Goal: Task Accomplishment & Management: Complete application form

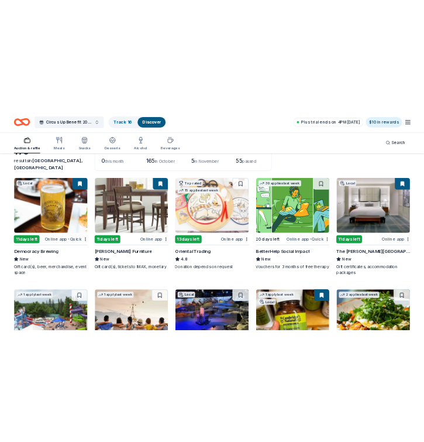
scroll to position [84, 0]
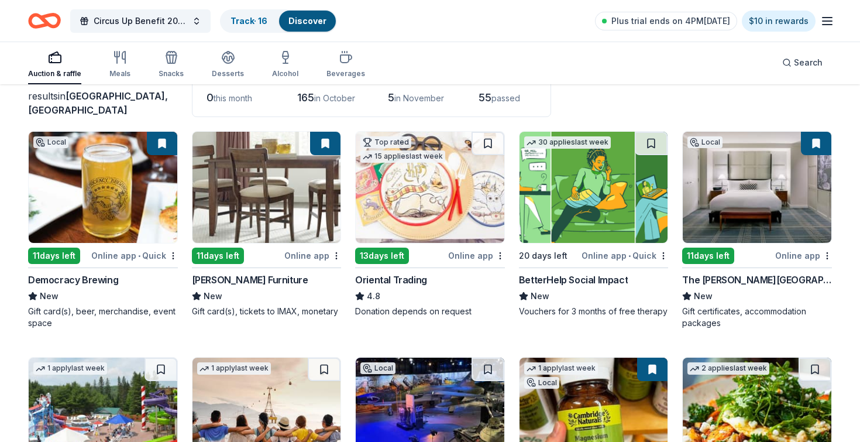
click at [592, 216] on img at bounding box center [594, 187] width 149 height 111
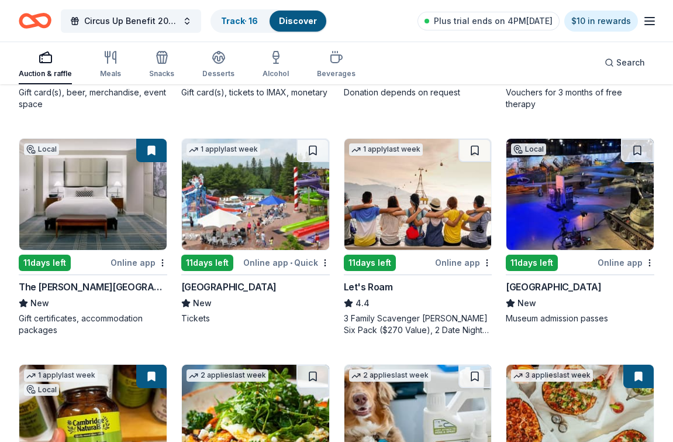
scroll to position [304, 0]
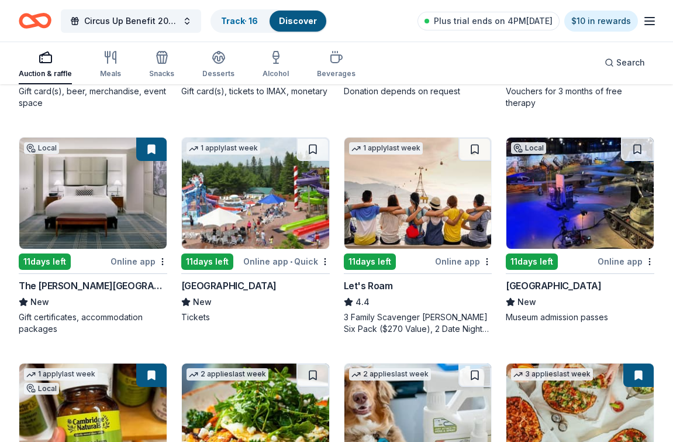
click at [286, 302] on div "New" at bounding box center [255, 302] width 149 height 14
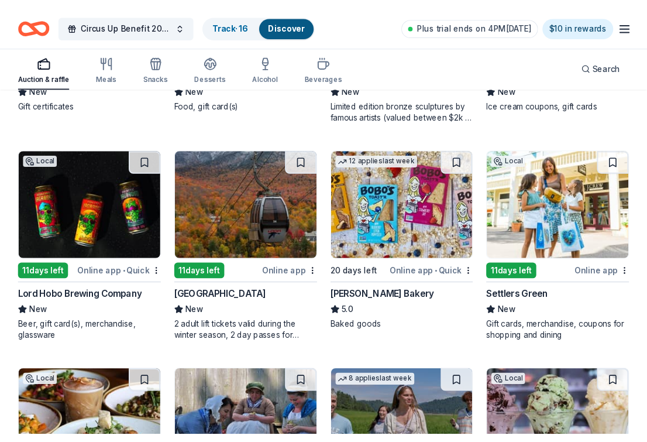
scroll to position [970, 0]
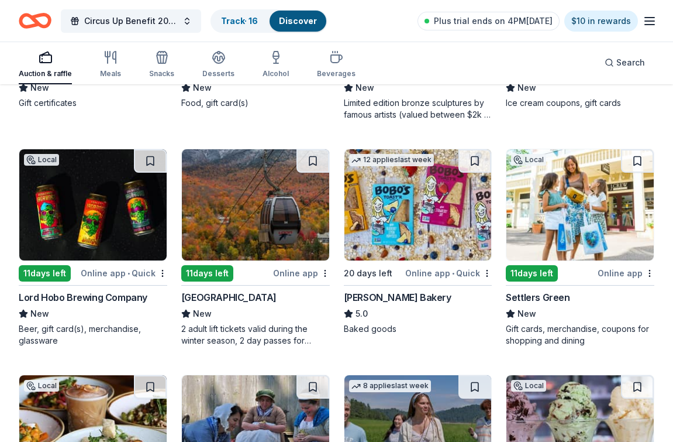
click at [250, 221] on img at bounding box center [255, 204] width 147 height 111
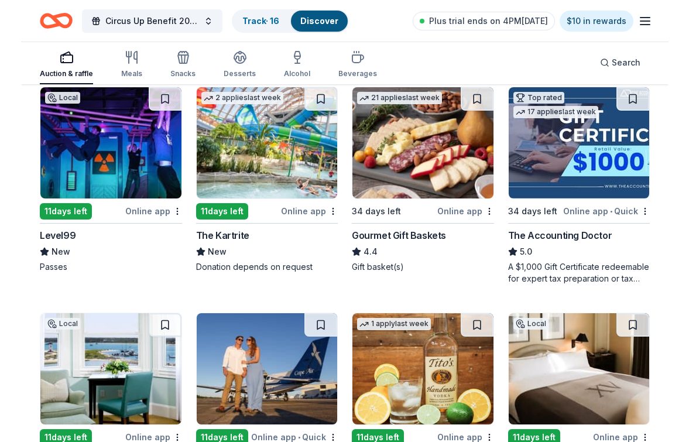
scroll to position [1711, 0]
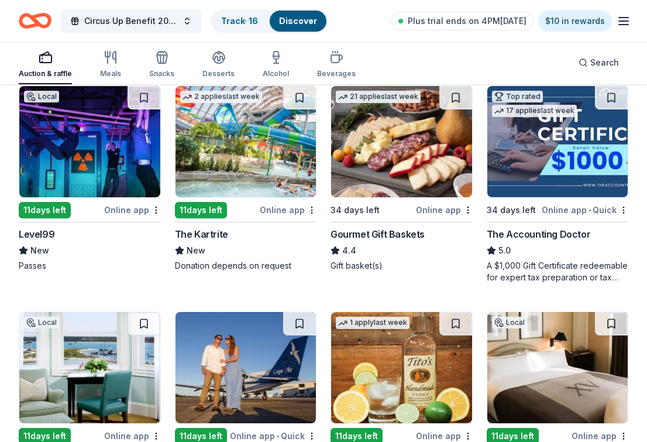
click at [46, 233] on div "Level99" at bounding box center [37, 234] width 36 height 14
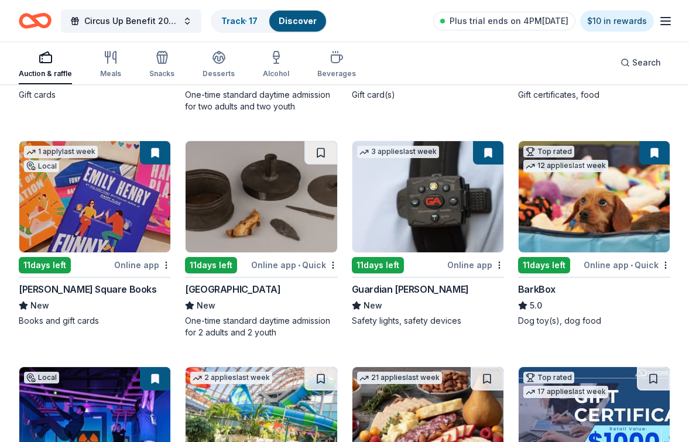
scroll to position [1253, 0]
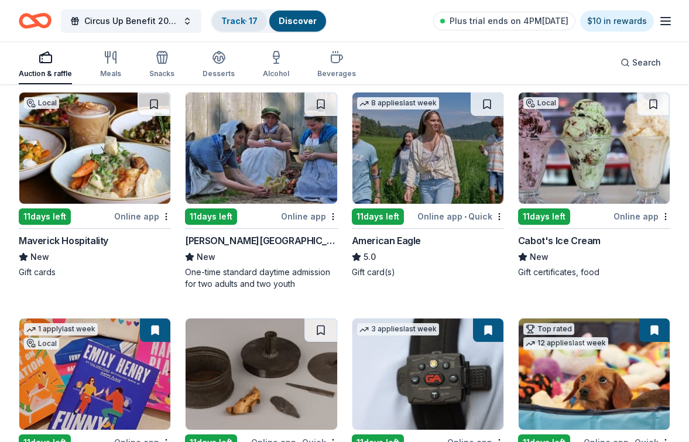
click at [241, 16] on link "Track · 17" at bounding box center [239, 21] width 36 height 10
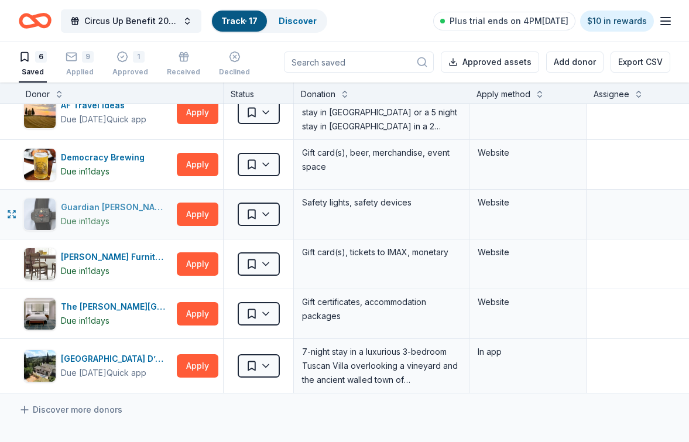
scroll to position [19, 0]
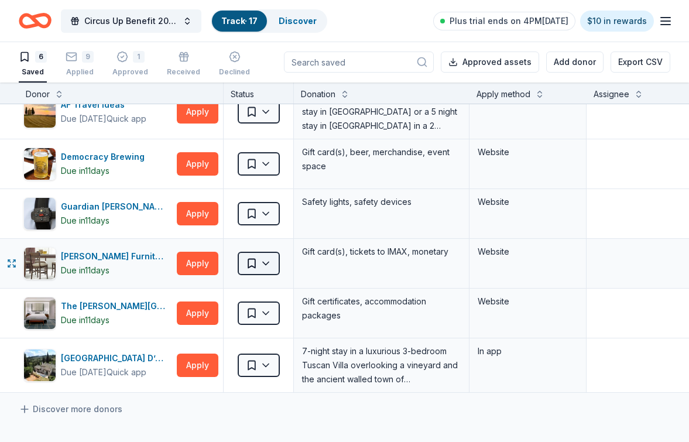
click at [251, 263] on html "Circus Up Benefit 2025 Track · 17 Discover Plus trial ends on 4PM, 9/30 $10 in …" at bounding box center [344, 220] width 689 height 442
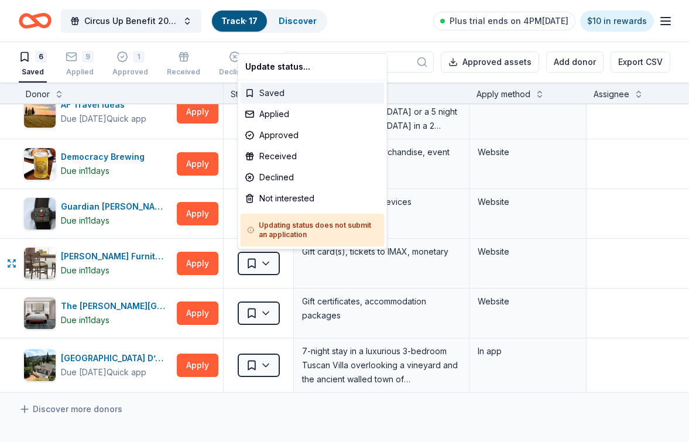
click at [283, 90] on div "Saved" at bounding box center [312, 93] width 144 height 21
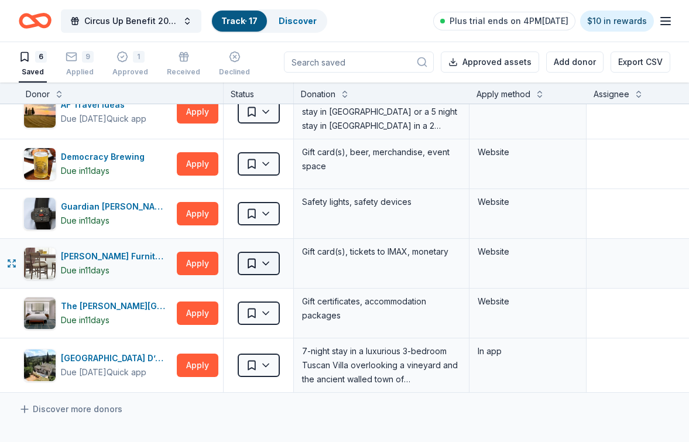
click at [277, 266] on html "Circus Up Benefit 2025 Track · 17 Discover Plus trial ends on 4PM, 9/30 $10 in …" at bounding box center [344, 220] width 689 height 442
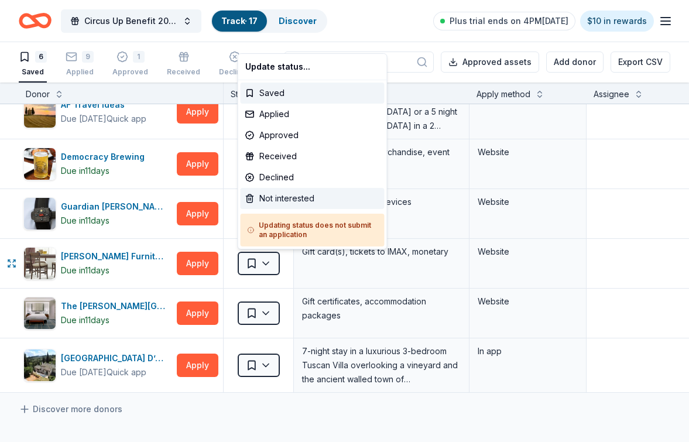
click at [298, 197] on div "Not interested" at bounding box center [312, 198] width 144 height 21
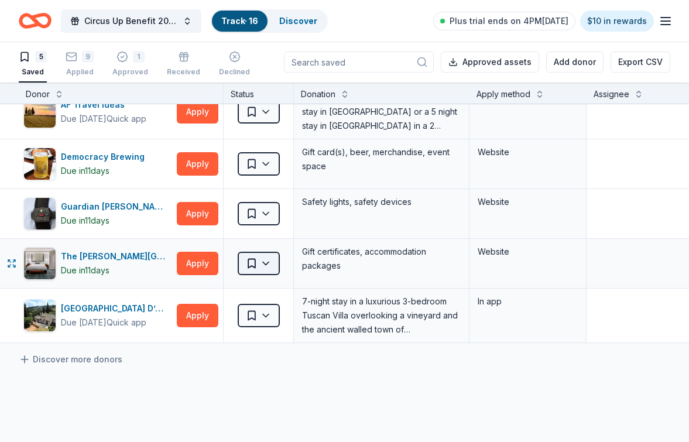
click at [270, 263] on html "Circus Up Benefit 2025 Track · 16 Discover Plus trial ends on 4PM, 9/30 $10 in …" at bounding box center [344, 220] width 689 height 442
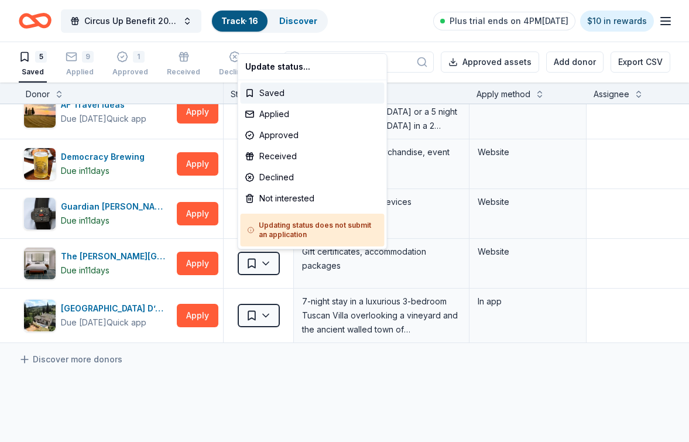
click at [267, 315] on html "Circus Up Benefit 2025 Track · 16 Discover Plus trial ends on 4PM, 9/30 $10 in …" at bounding box center [344, 220] width 689 height 442
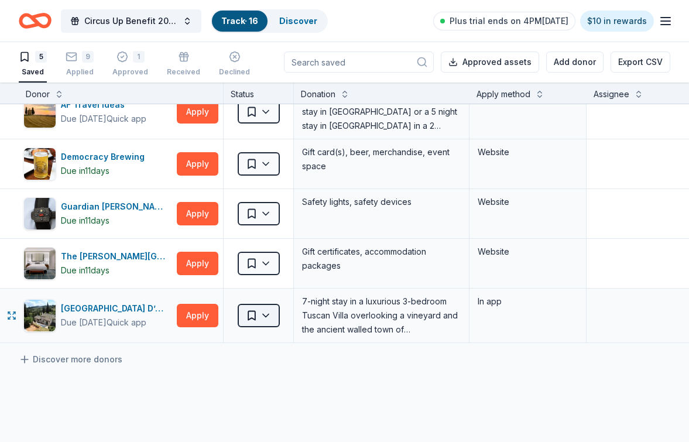
click at [267, 319] on html "Circus Up Benefit 2025 Track · 16 Discover Plus trial ends on 4PM, 9/30 $10 in …" at bounding box center [344, 220] width 689 height 442
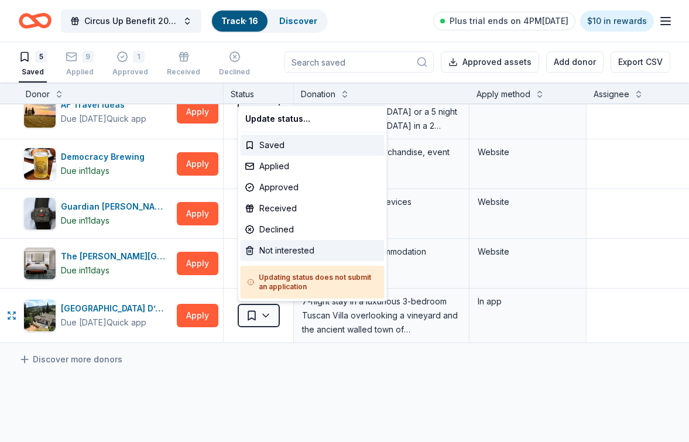
click at [288, 252] on div "Not interested" at bounding box center [312, 250] width 144 height 21
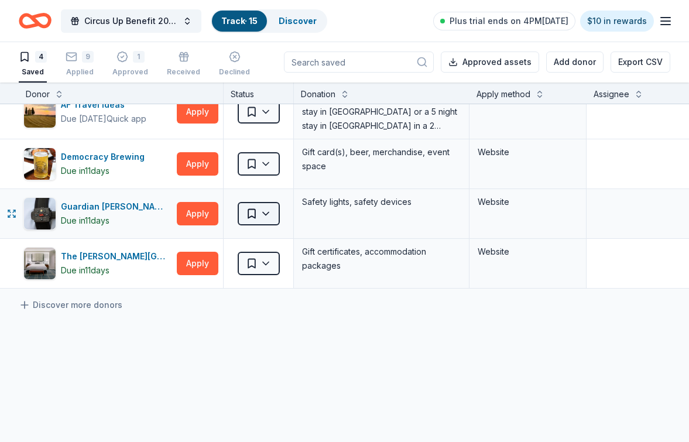
click at [259, 208] on html "Circus Up Benefit 2025 Track · 15 Discover Plus trial ends on 4PM, 9/30 $10 in …" at bounding box center [344, 220] width 689 height 442
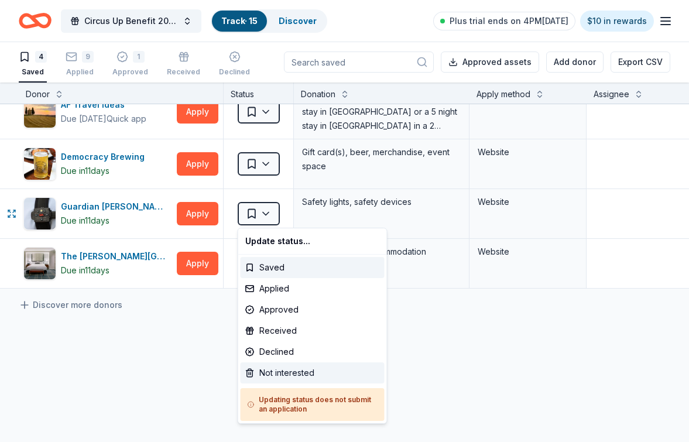
click at [273, 372] on div "Not interested" at bounding box center [312, 372] width 144 height 21
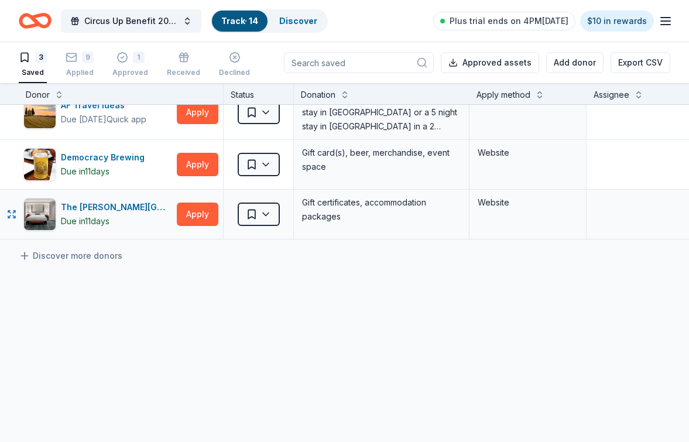
scroll to position [0, 0]
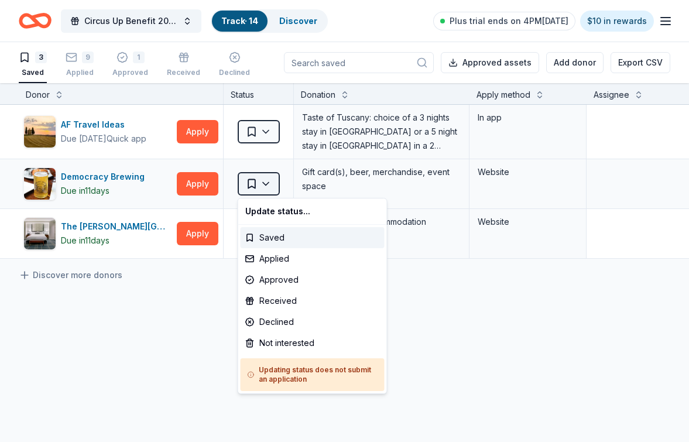
click at [273, 187] on html "Circus Up Benefit 2025 Track · 14 Discover Plus trial ends on 4PM, 9/30 $10 in …" at bounding box center [344, 221] width 689 height 442
click at [275, 343] on div "Not interested" at bounding box center [312, 342] width 144 height 21
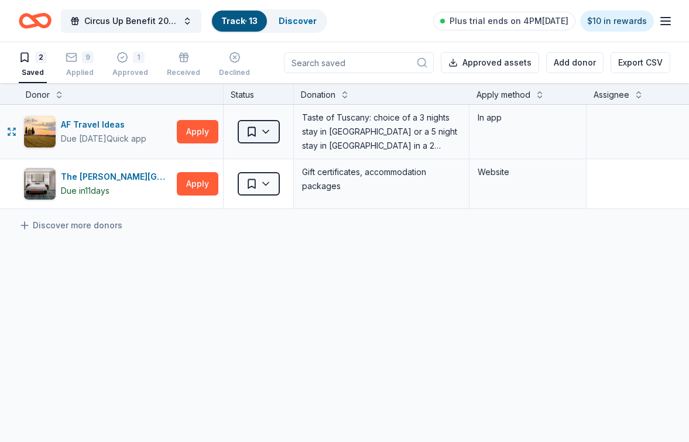
click at [259, 134] on html "Circus Up Benefit 2025 Track · 13 Discover Plus trial ends on 4PM, 9/30 $10 in …" at bounding box center [344, 221] width 689 height 442
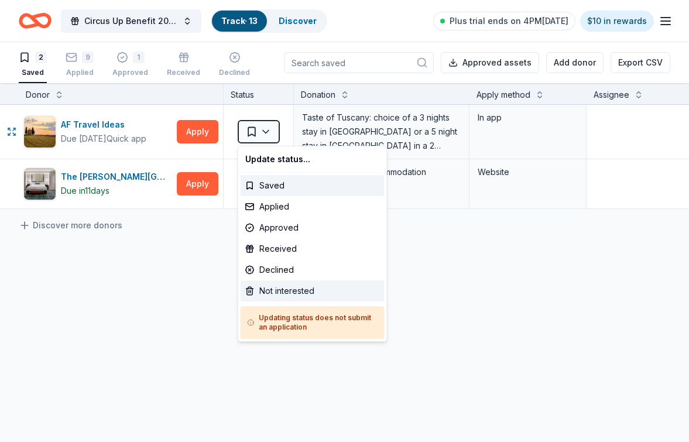
click at [281, 287] on div "Not interested" at bounding box center [312, 290] width 144 height 21
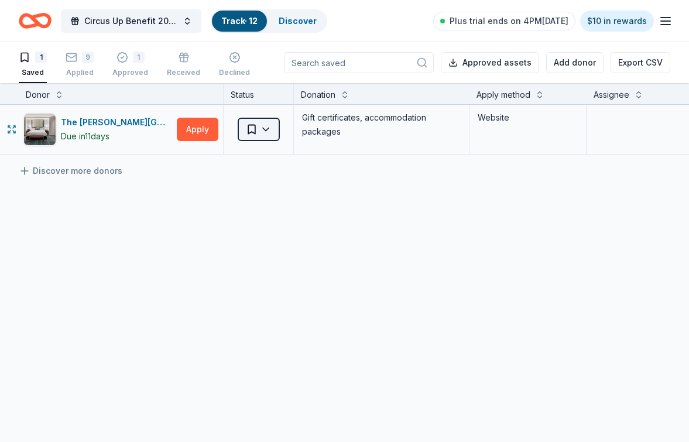
click at [254, 130] on html "Circus Up Benefit 2025 Track · 12 Discover Plus trial ends on 4PM, 9/30 $10 in …" at bounding box center [344, 221] width 689 height 442
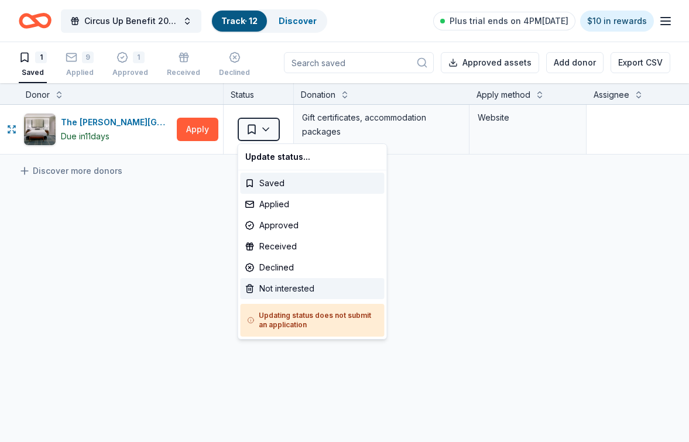
click at [284, 288] on div "Not interested" at bounding box center [312, 288] width 144 height 21
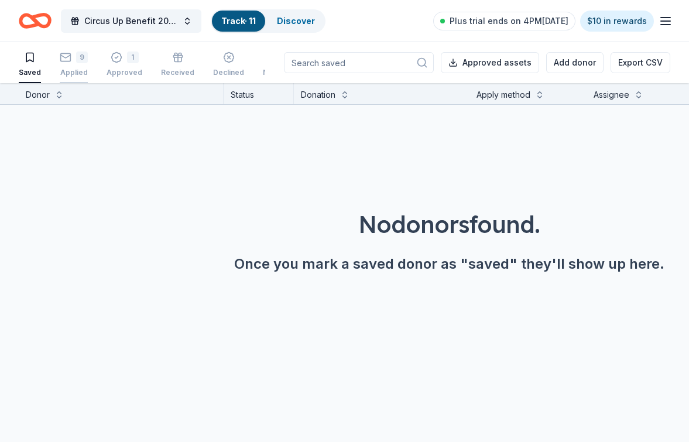
click at [76, 67] on div "9 Applied" at bounding box center [74, 64] width 28 height 26
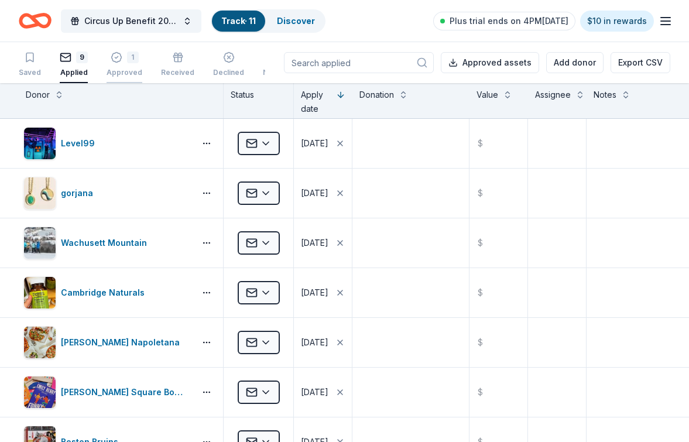
click at [128, 55] on div "1" at bounding box center [133, 57] width 12 height 12
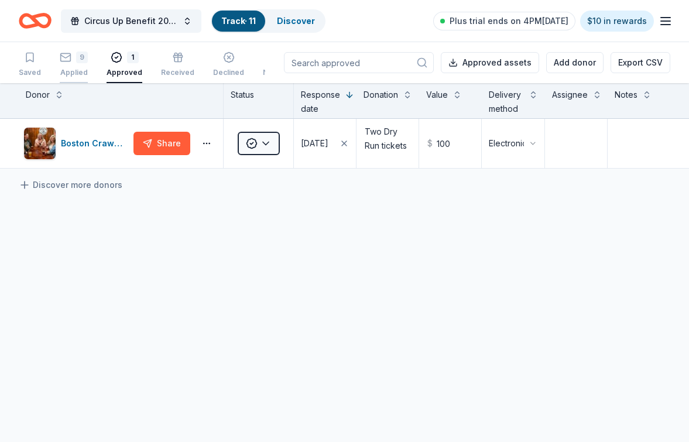
click at [77, 61] on div "9" at bounding box center [82, 57] width 12 height 12
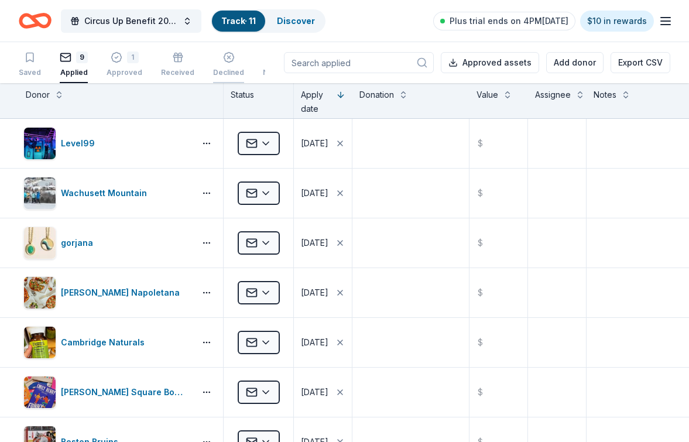
click at [218, 66] on div "Declined" at bounding box center [228, 64] width 31 height 26
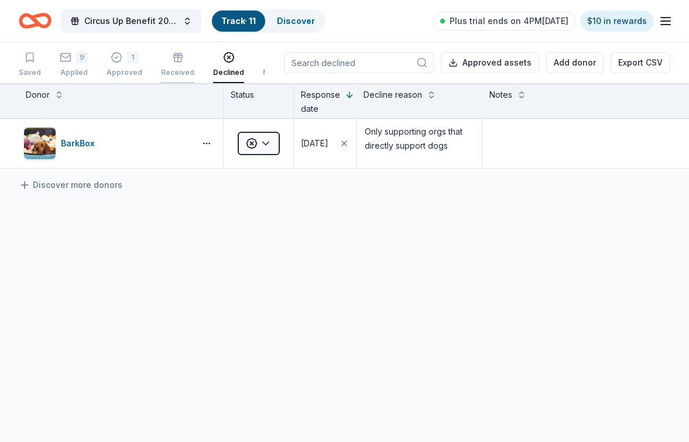
click at [173, 64] on div "Received" at bounding box center [177, 64] width 33 height 26
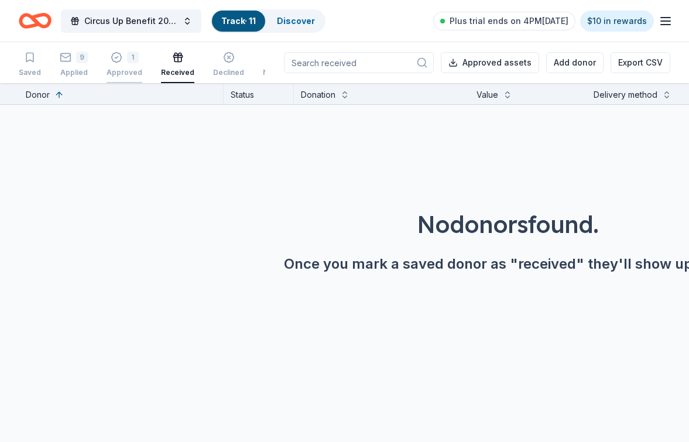
click at [126, 64] on div "1 Approved" at bounding box center [124, 64] width 36 height 26
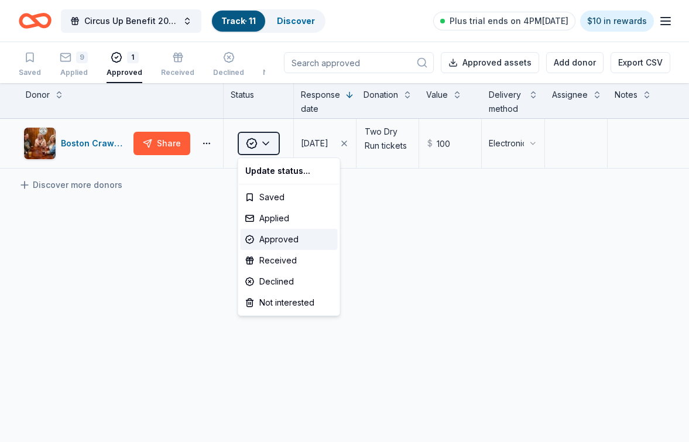
click at [255, 143] on html "Circus Up Benefit 2025 Track · 11 Discover Plus trial ends on 4PM, 9/30 $10 in …" at bounding box center [344, 221] width 689 height 442
click at [284, 267] on div "Received" at bounding box center [288, 260] width 97 height 21
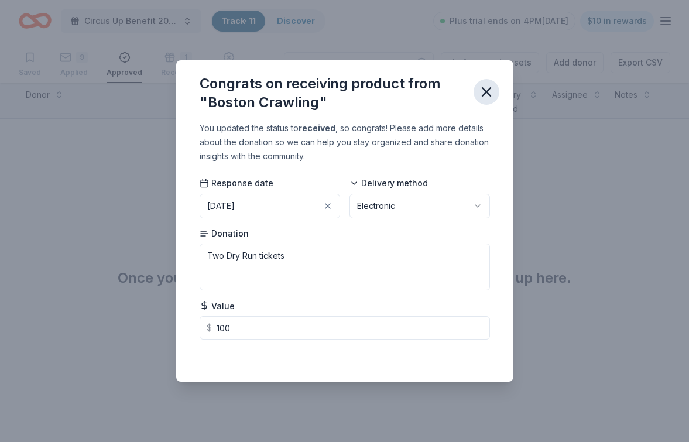
click at [491, 85] on icon "button" at bounding box center [486, 92] width 16 height 16
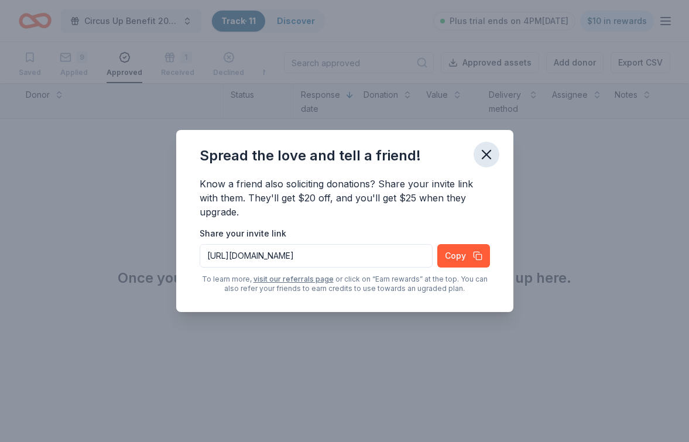
click at [486, 155] on icon "button" at bounding box center [486, 154] width 8 height 8
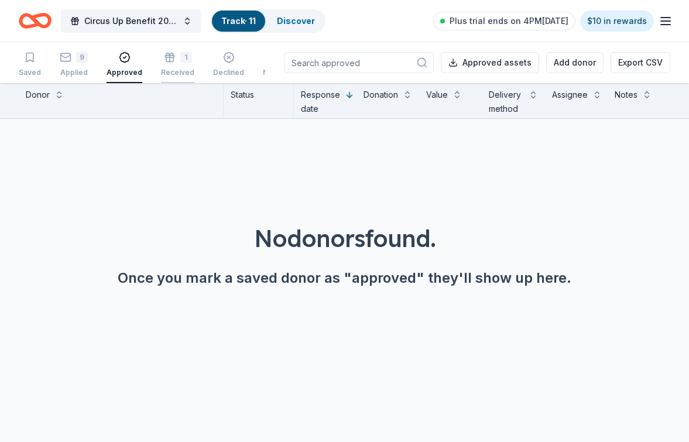
click at [179, 64] on div "1 Received" at bounding box center [177, 64] width 33 height 26
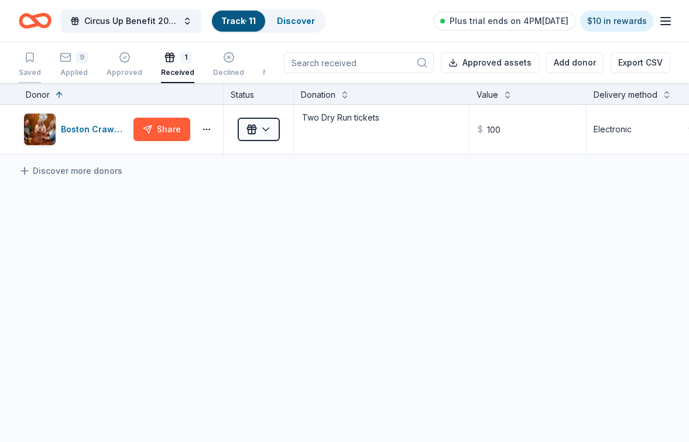
click at [30, 75] on div "Saved" at bounding box center [30, 72] width 22 height 9
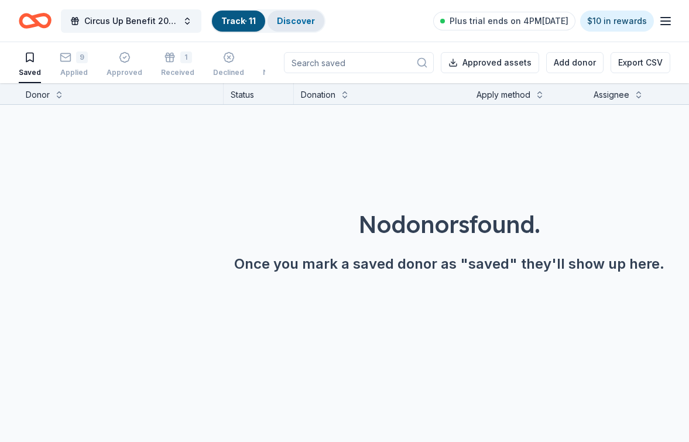
click at [284, 23] on link "Discover" at bounding box center [296, 21] width 38 height 10
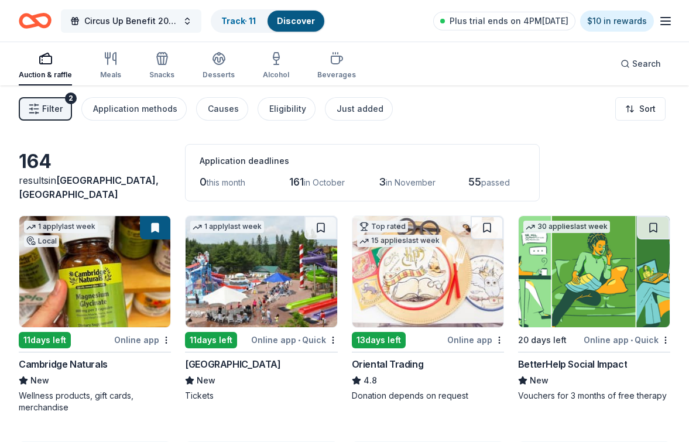
click at [163, 19] on span "Circus Up Benefit 2025" at bounding box center [131, 21] width 94 height 14
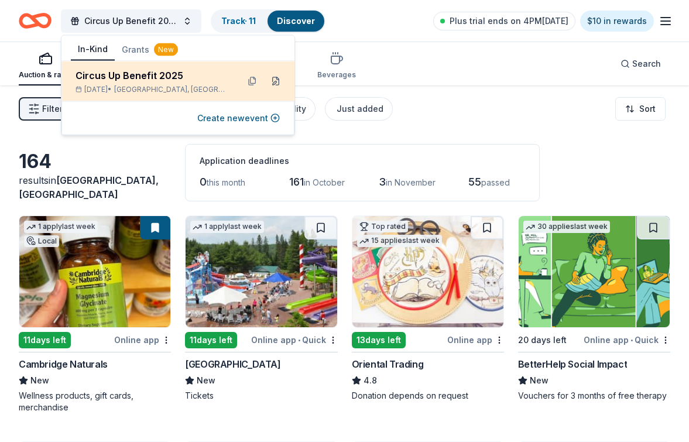
click at [281, 82] on button at bounding box center [275, 81] width 19 height 19
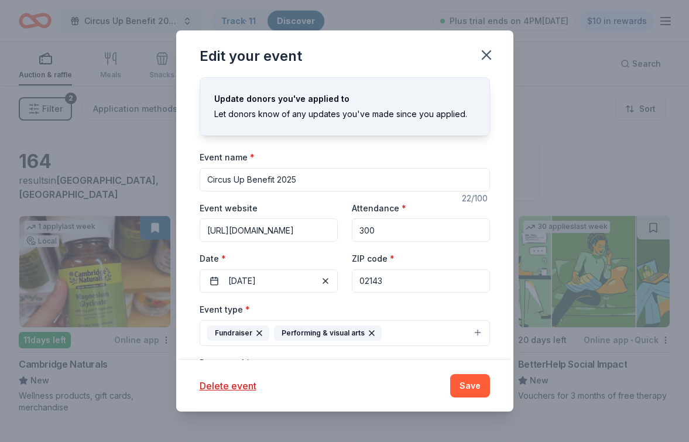
drag, startPoint x: 391, startPoint y: 282, endPoint x: 374, endPoint y: 282, distance: 17.6
click at [374, 282] on input "02143" at bounding box center [421, 280] width 138 height 23
type input "02130"
click at [371, 299] on div "Event name * Circus Up Benefit 2025 22 /100 Event website https://www.circusup.…" at bounding box center [345, 421] width 290 height 543
click at [468, 380] on button "Save" at bounding box center [470, 385] width 40 height 23
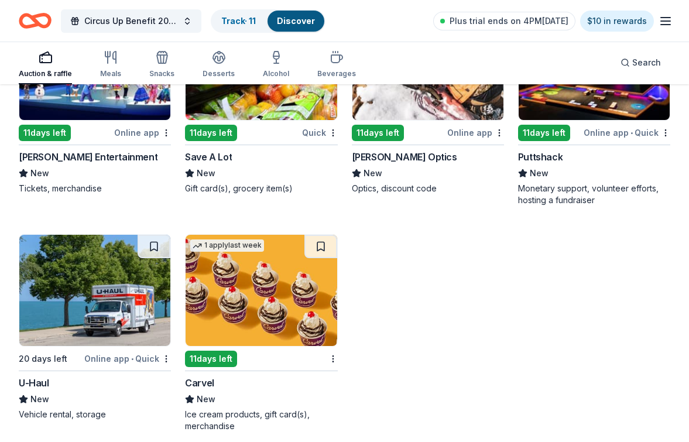
scroll to position [4853, 0]
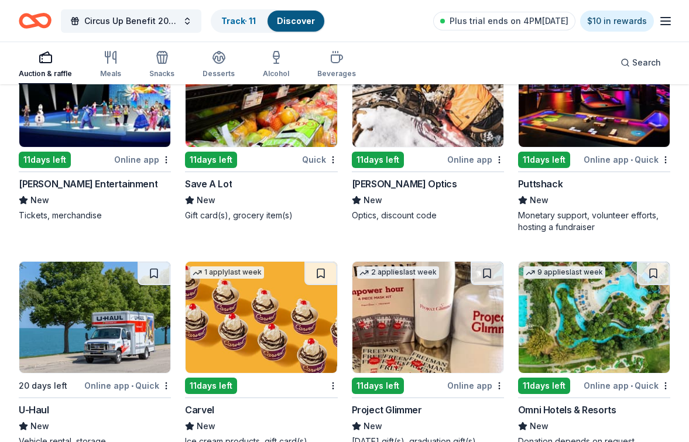
click at [532, 195] on span "New" at bounding box center [539, 200] width 19 height 14
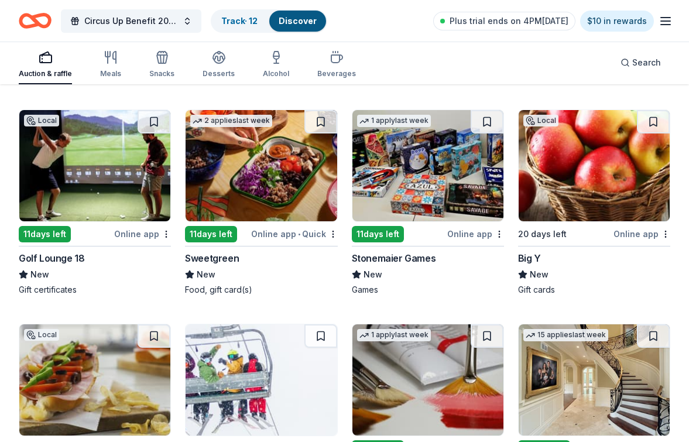
scroll to position [2986, 0]
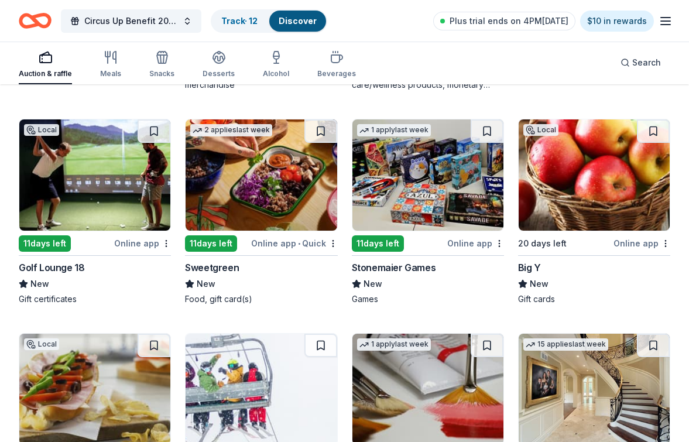
click at [429, 198] on img at bounding box center [427, 174] width 151 height 111
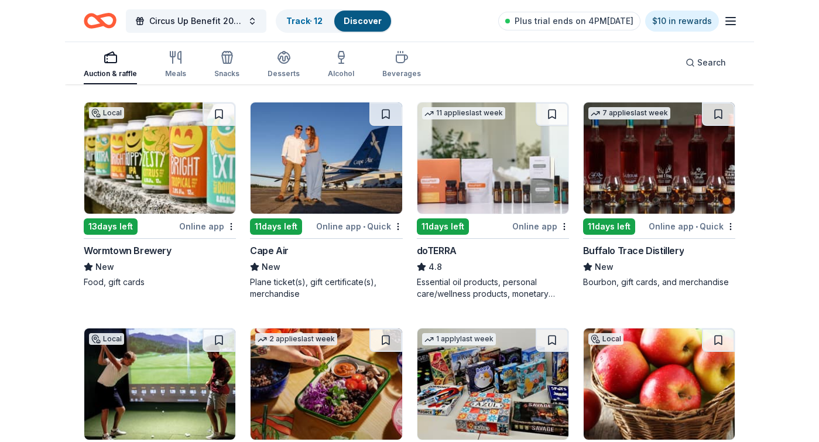
scroll to position [2775, 0]
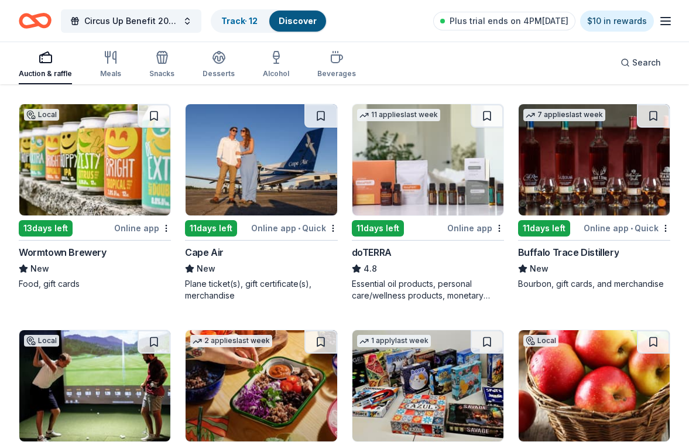
click at [452, 172] on img at bounding box center [427, 159] width 151 height 111
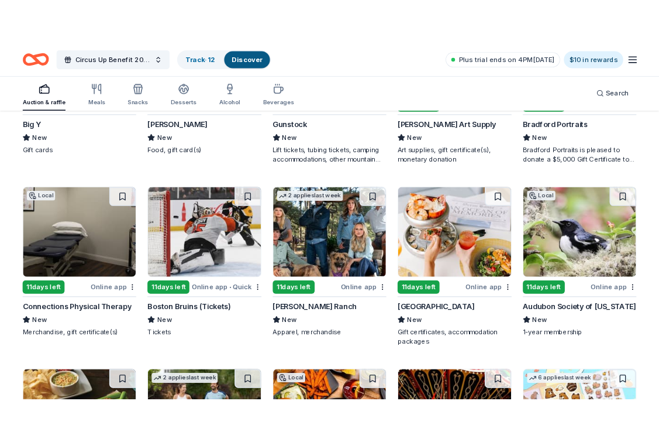
scroll to position [2390, 0]
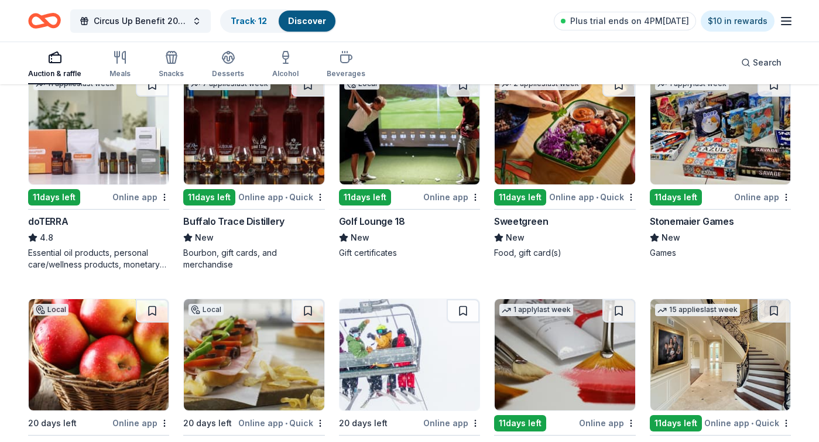
click at [101, 130] on img at bounding box center [99, 128] width 140 height 111
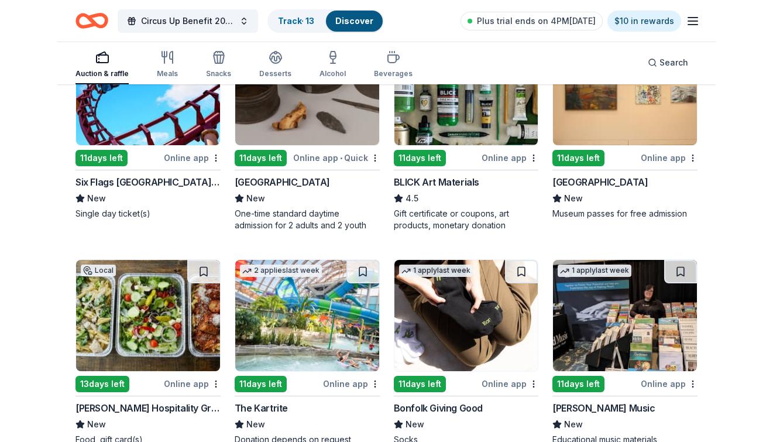
scroll to position [2379, 0]
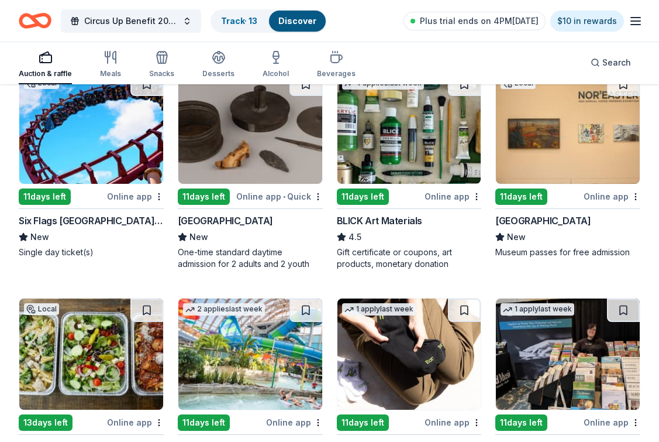
click at [407, 155] on img at bounding box center [410, 128] width 144 height 111
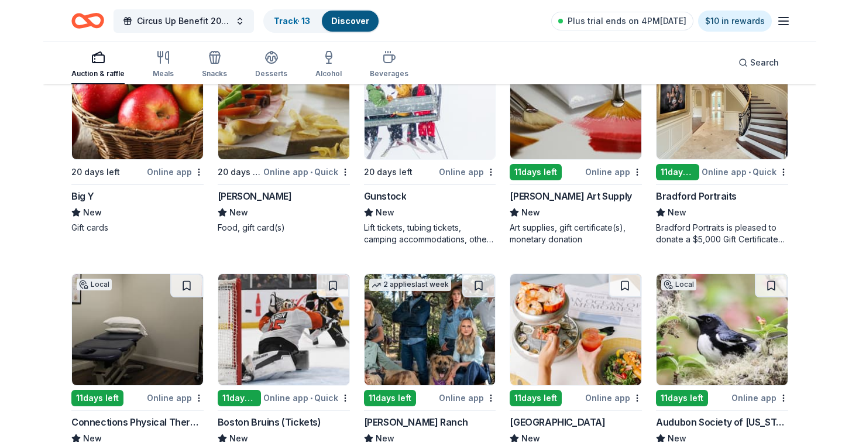
scroll to position [2642, 0]
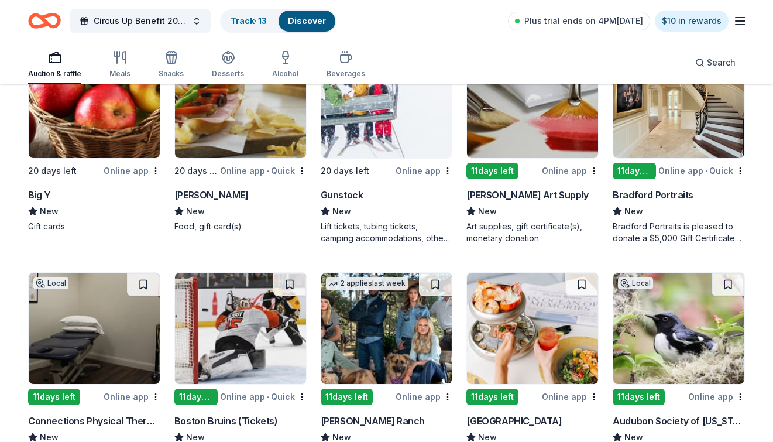
click at [507, 132] on img at bounding box center [532, 102] width 131 height 111
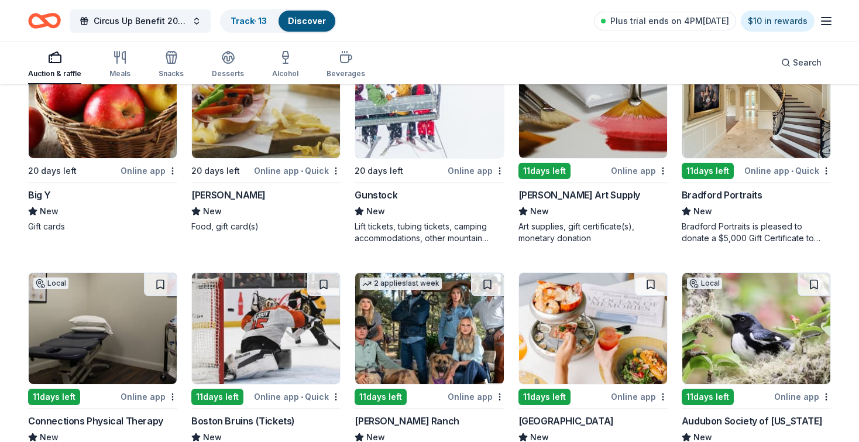
click at [600, 128] on img at bounding box center [593, 102] width 148 height 111
click at [257, 19] on link "Track · 14" at bounding box center [249, 21] width 37 height 10
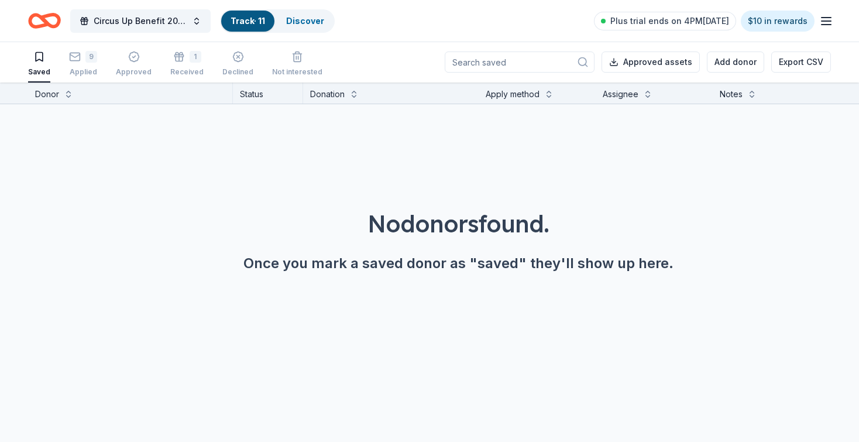
scroll to position [1, 0]
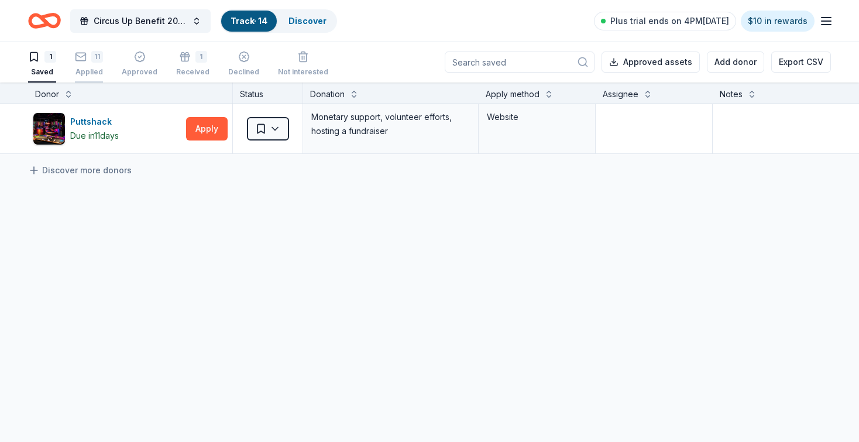
click at [91, 64] on div "11 Applied" at bounding box center [89, 64] width 28 height 26
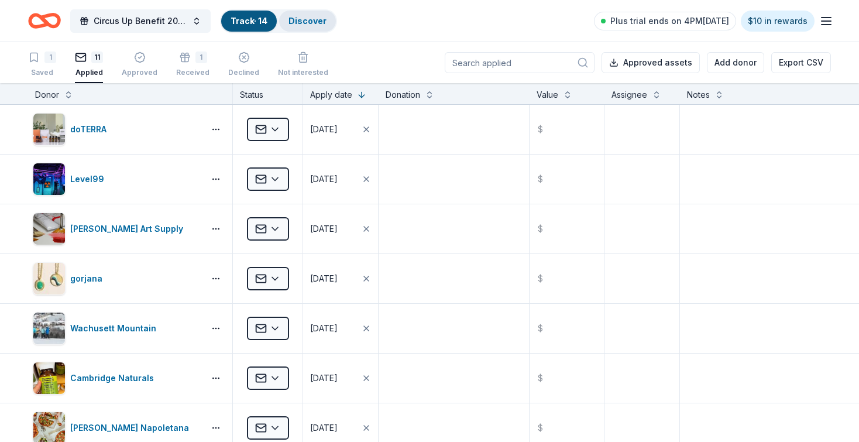
click at [285, 23] on div "Discover" at bounding box center [307, 21] width 57 height 21
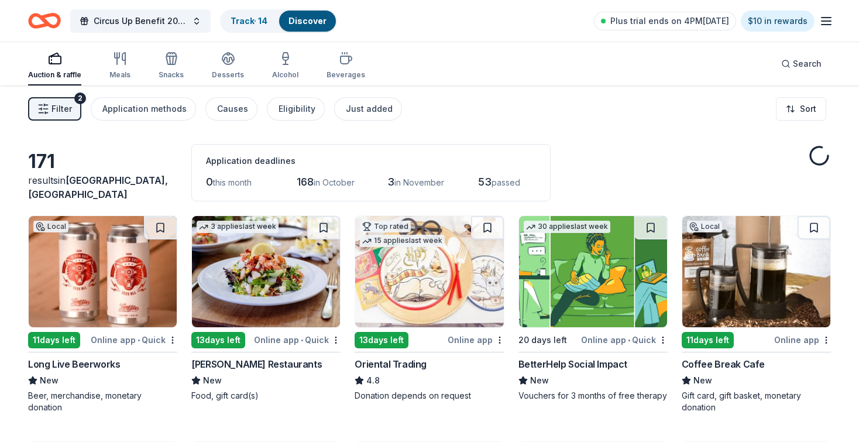
click at [309, 16] on link "Discover" at bounding box center [307, 21] width 38 height 10
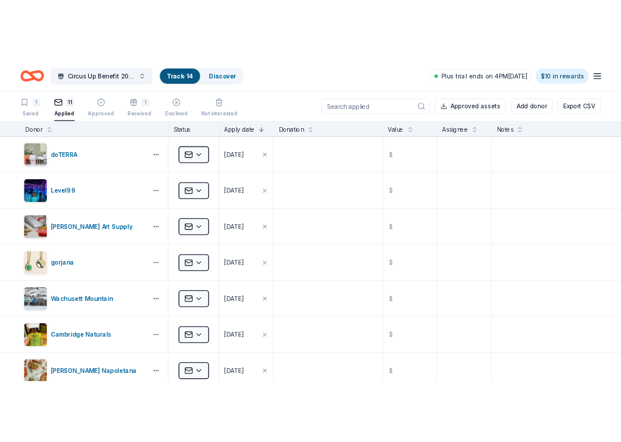
scroll to position [1, 0]
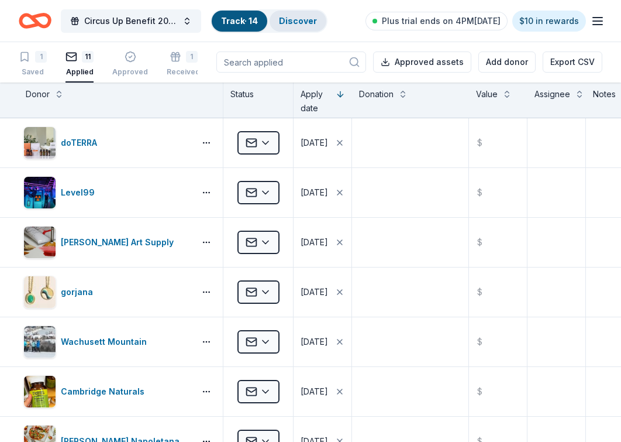
click at [300, 22] on link "Discover" at bounding box center [298, 21] width 38 height 10
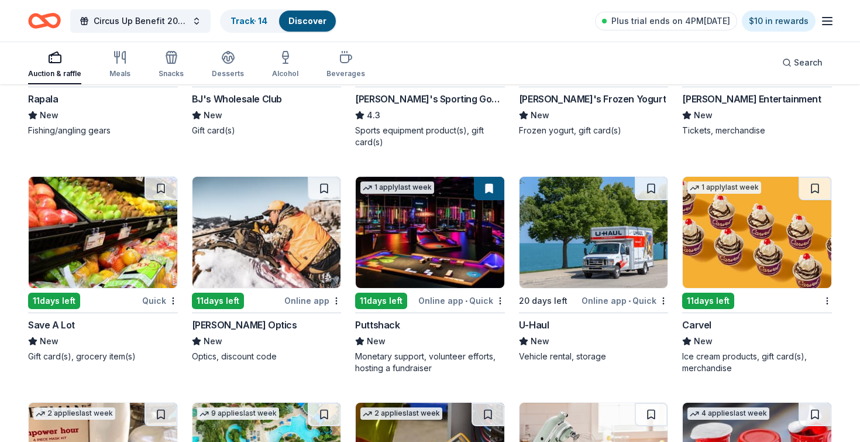
scroll to position [3857, 0]
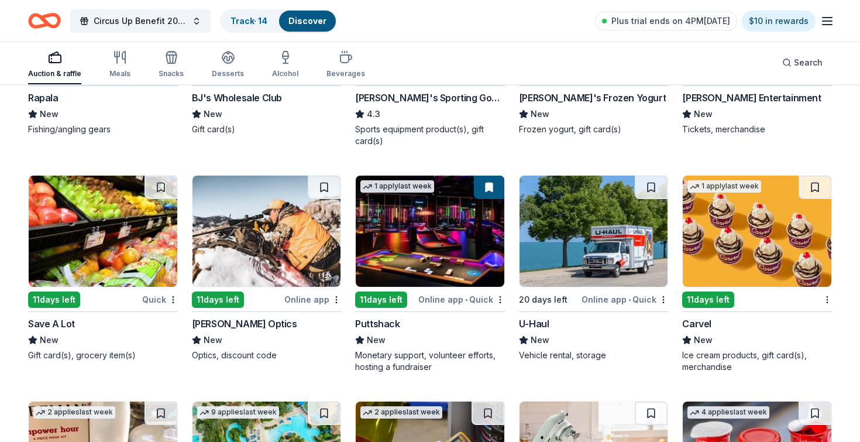
click at [621, 259] on img at bounding box center [594, 231] width 149 height 111
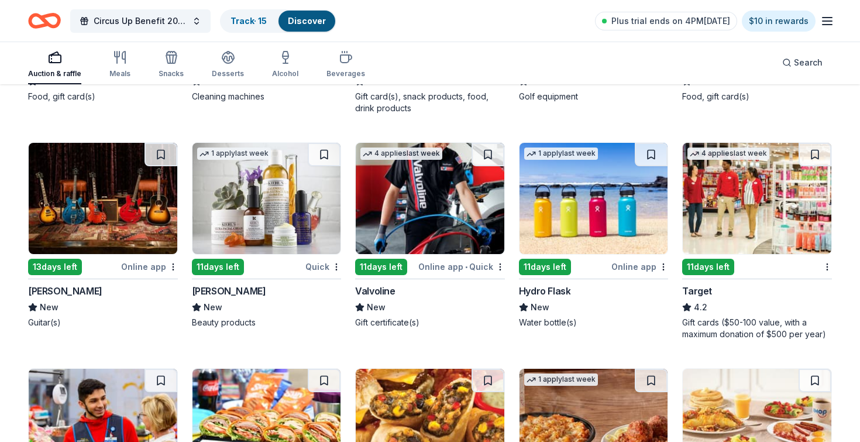
scroll to position [4570, 0]
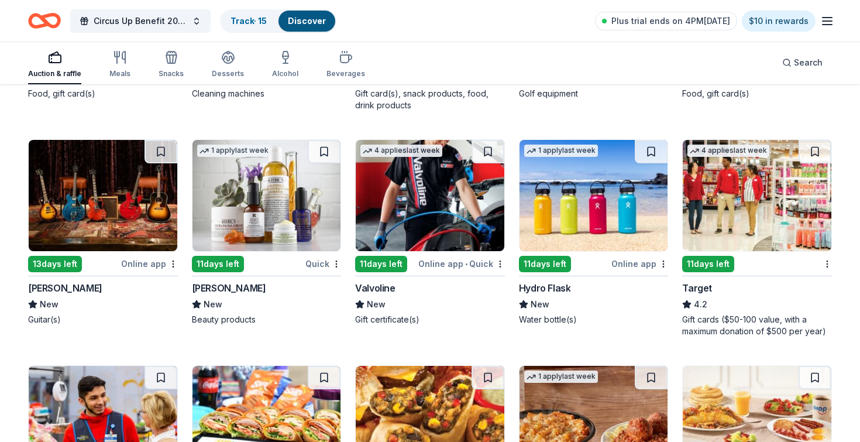
click at [601, 205] on img at bounding box center [594, 195] width 149 height 111
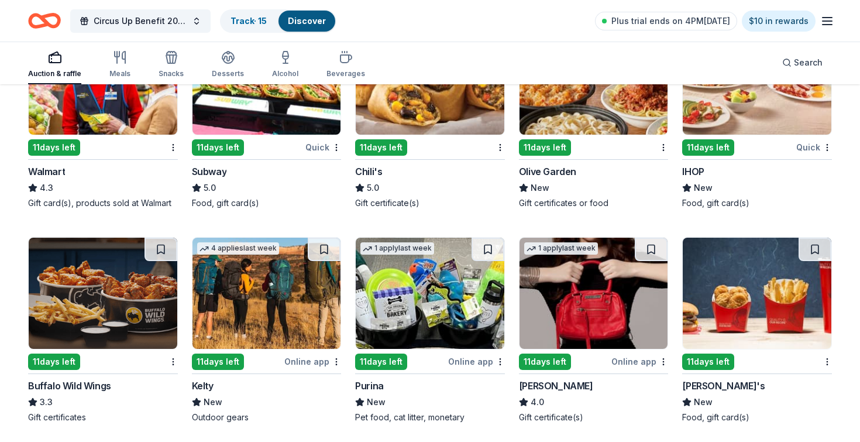
scroll to position [4946, 0]
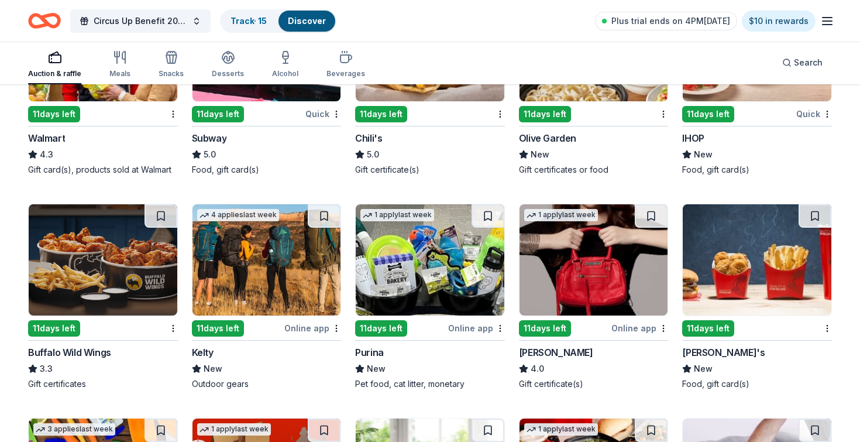
click at [273, 281] on img at bounding box center [267, 259] width 149 height 111
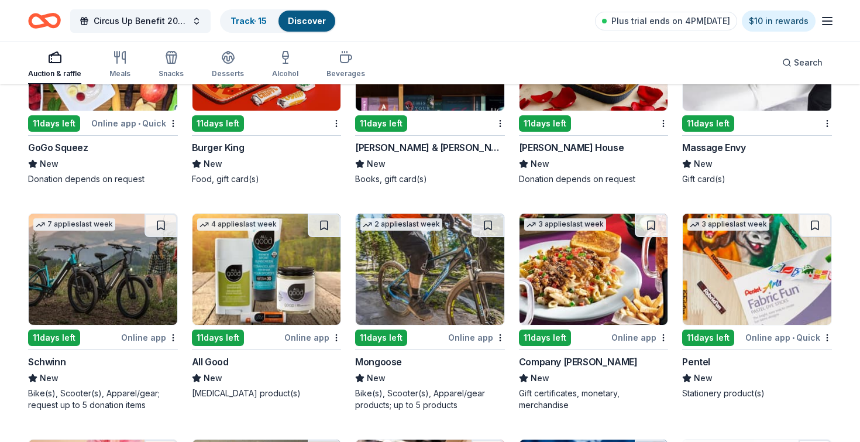
scroll to position [5366, 0]
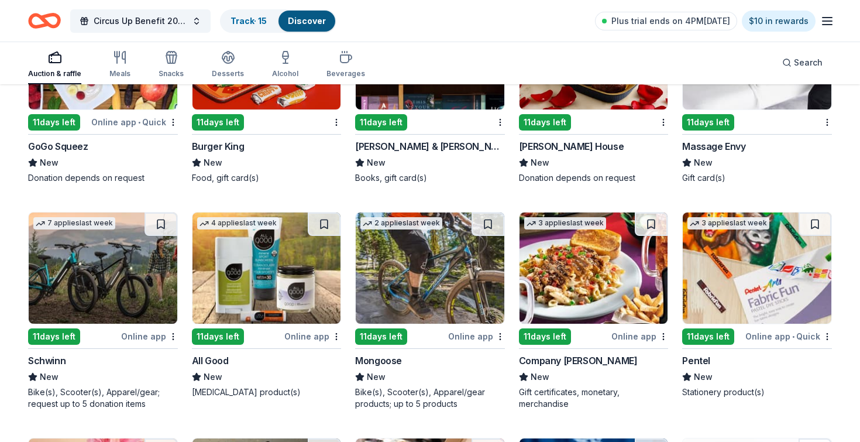
click at [744, 283] on img at bounding box center [757, 267] width 149 height 111
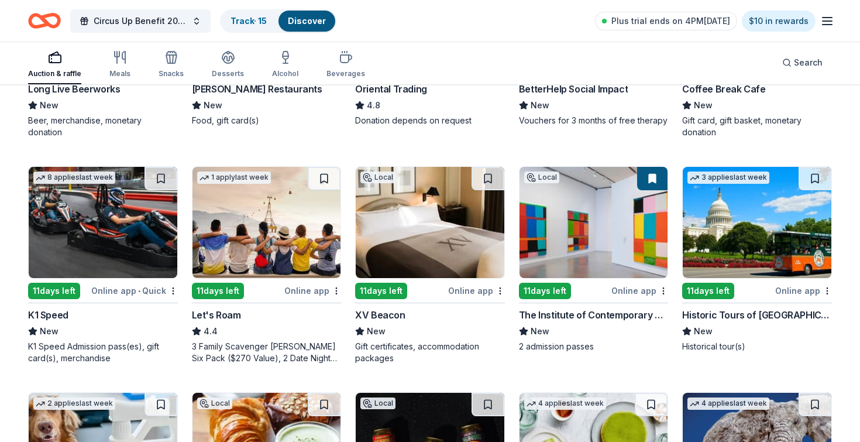
scroll to position [0, 0]
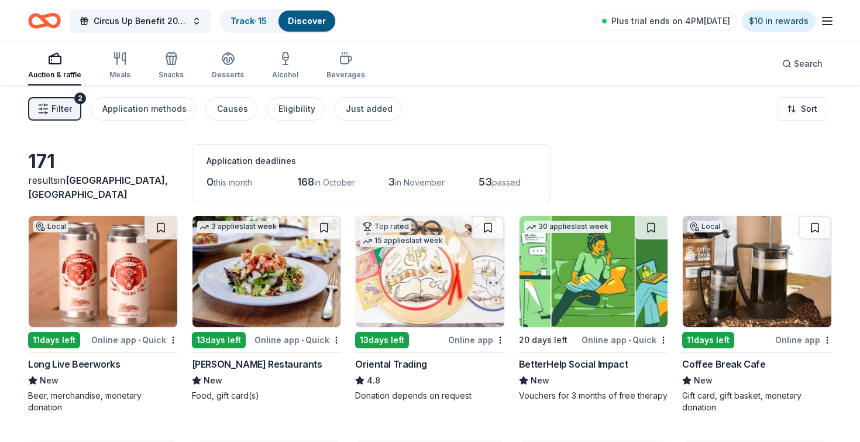
click at [603, 362] on div "BetterHelp Social Impact" at bounding box center [573, 364] width 109 height 14
click at [568, 284] on img at bounding box center [594, 271] width 149 height 111
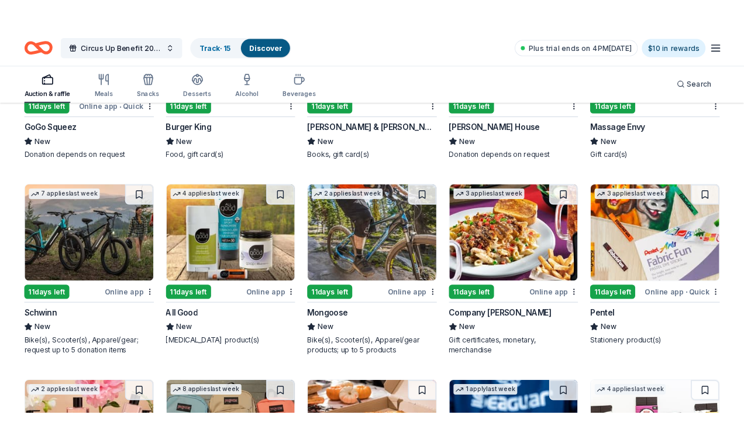
scroll to position [5405, 0]
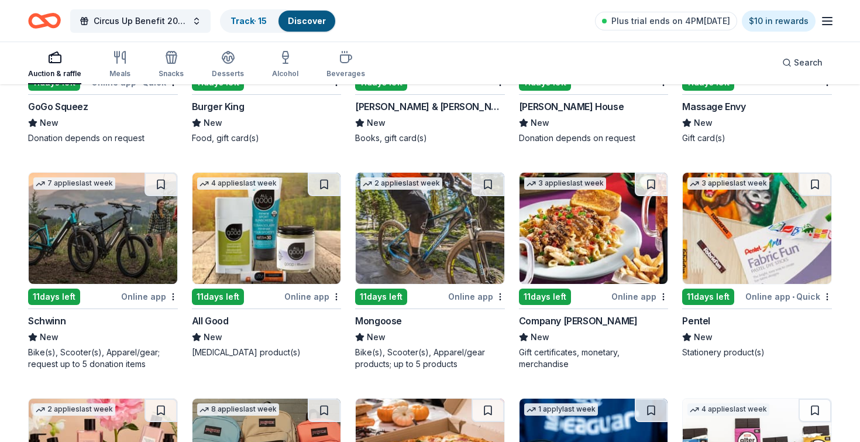
click at [431, 234] on img at bounding box center [430, 228] width 149 height 111
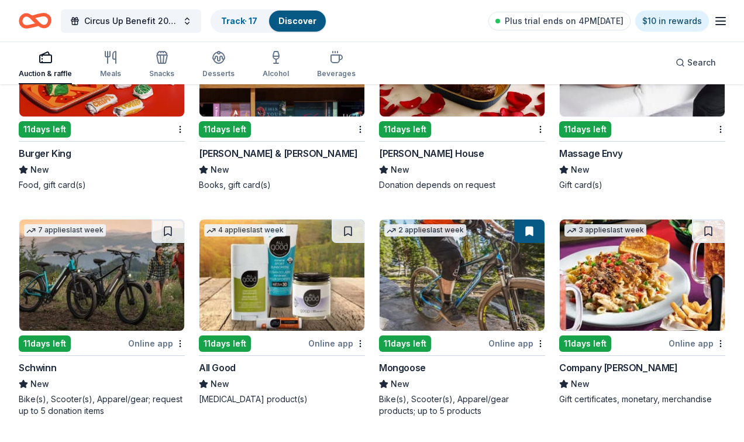
scroll to position [6621, 0]
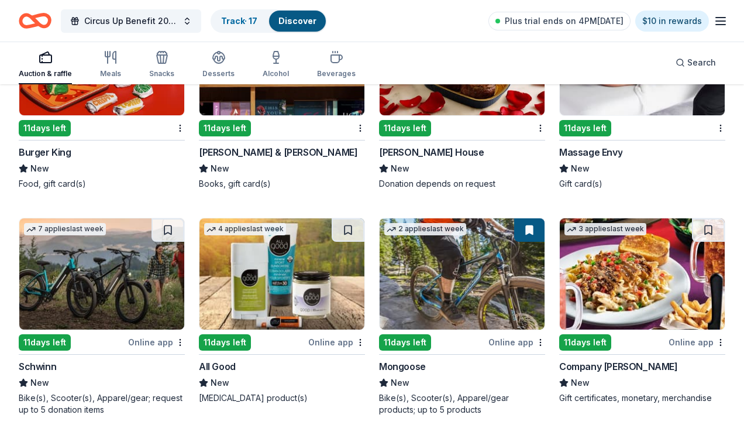
click at [269, 280] on img at bounding box center [282, 273] width 165 height 111
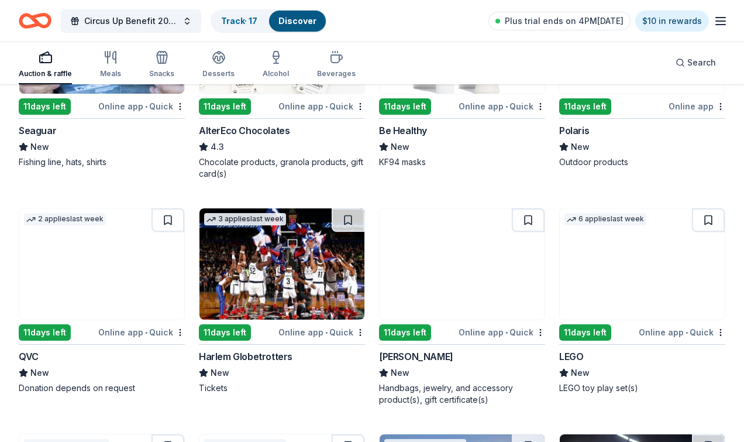
scroll to position [7298, 0]
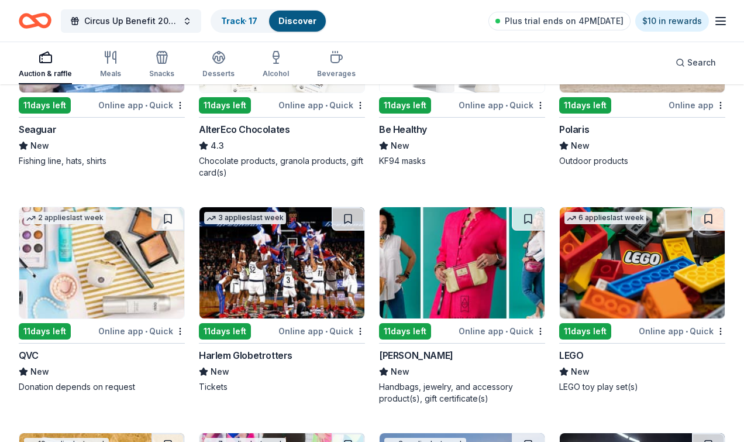
click at [266, 353] on div "Harlem Globetrotters" at bounding box center [246, 355] width 94 height 14
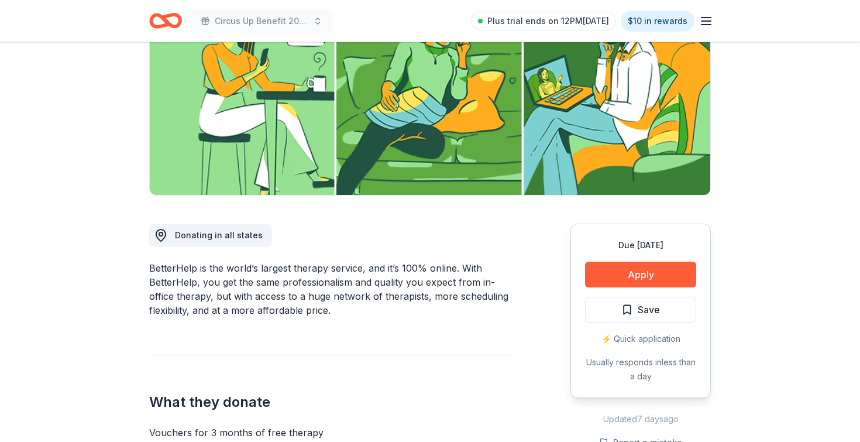
scroll to position [173, 0]
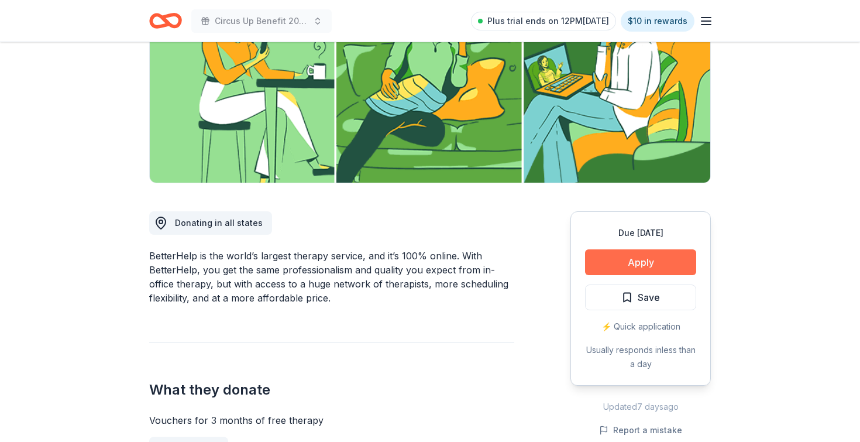
click at [614, 255] on button "Apply" at bounding box center [640, 262] width 111 height 26
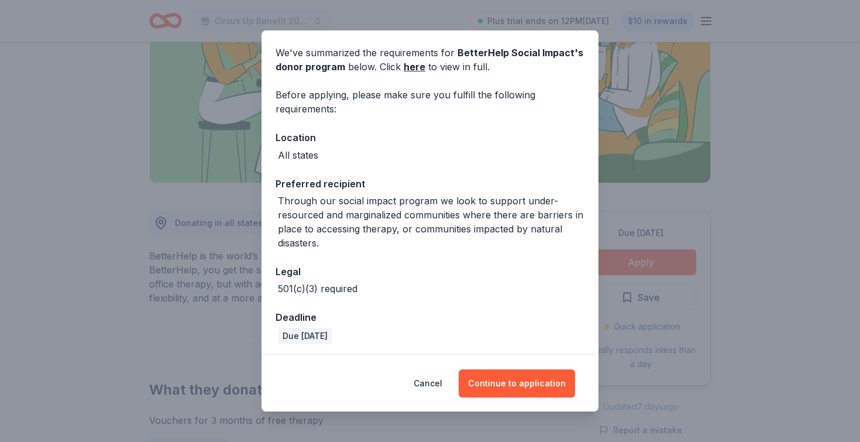
scroll to position [44, 0]
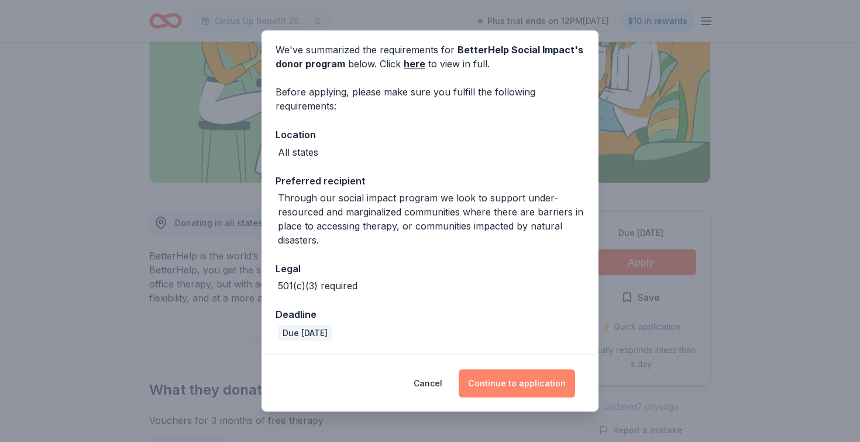
click at [502, 386] on button "Continue to application" at bounding box center [517, 383] width 116 height 28
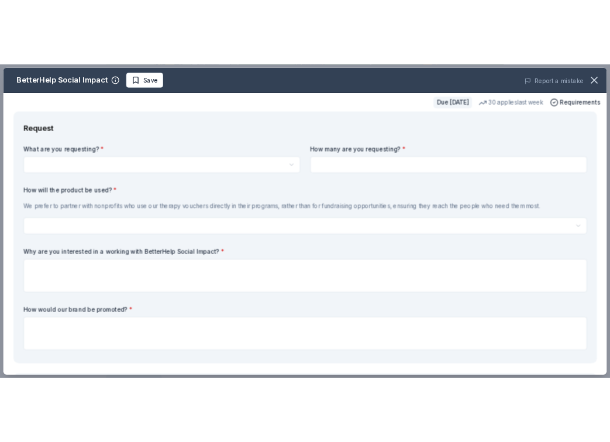
scroll to position [0, 0]
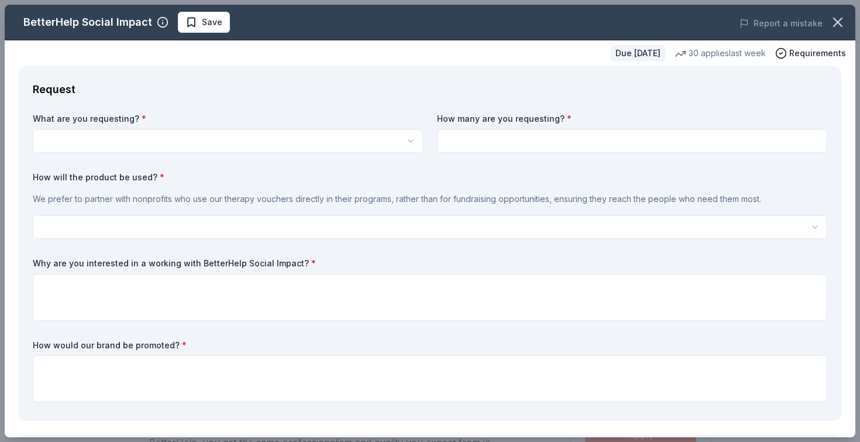
click at [183, 143] on html "Circus Up Benefit 2025 Plus trial ends on 12PM, 9/30 $10 in rewards Due in 20 d…" at bounding box center [430, 221] width 860 height 442
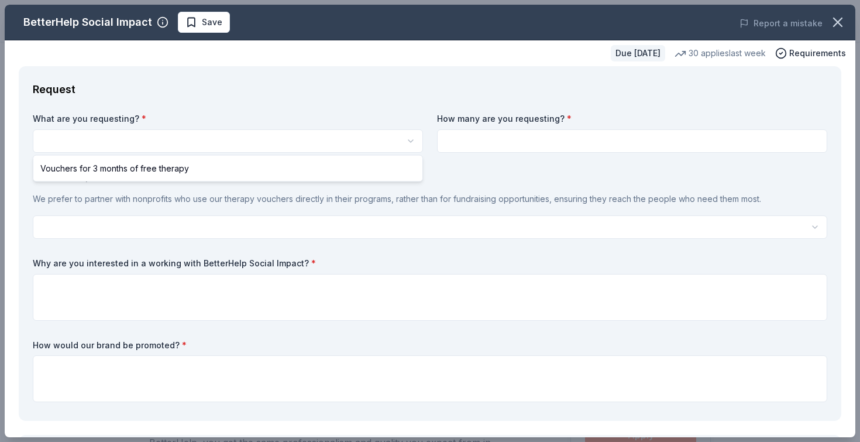
select select "Vouchers for 3 months of free therapy"
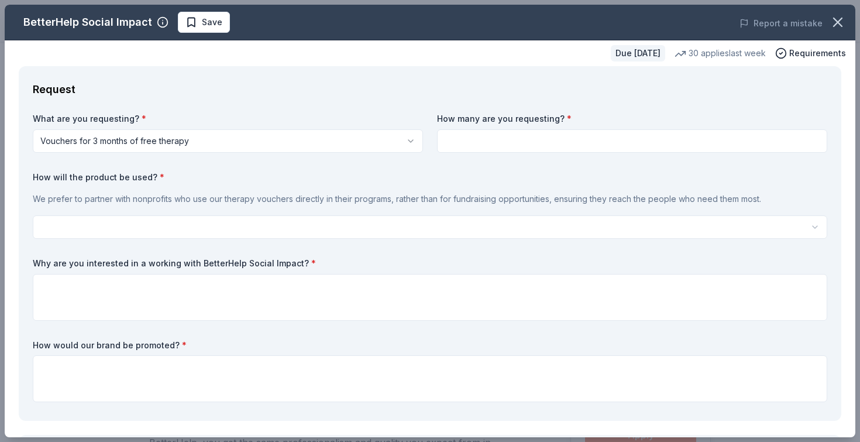
click at [483, 144] on input at bounding box center [632, 140] width 390 height 23
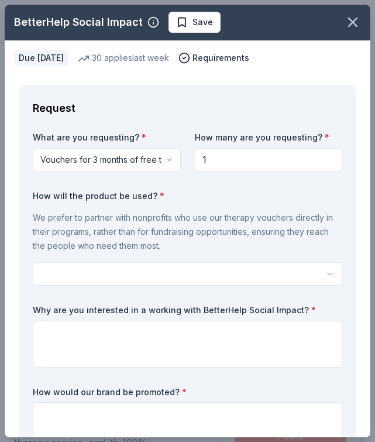
type input "1"
click at [101, 210] on div "We prefer to partner with nonprofits who use our therapy vouchers directly in t…" at bounding box center [188, 231] width 310 height 51
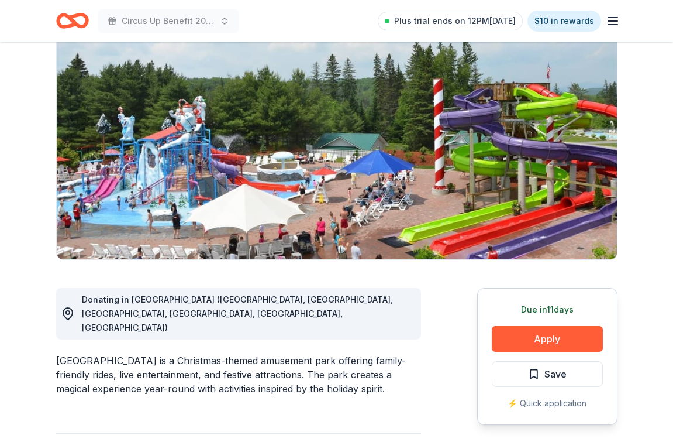
scroll to position [97, 0]
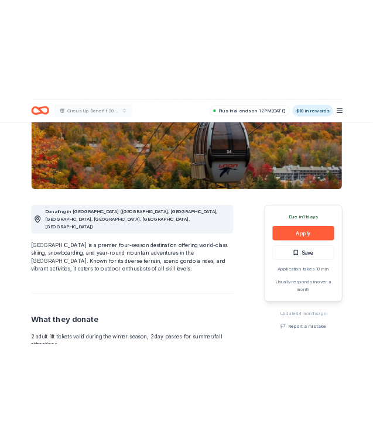
scroll to position [191, 0]
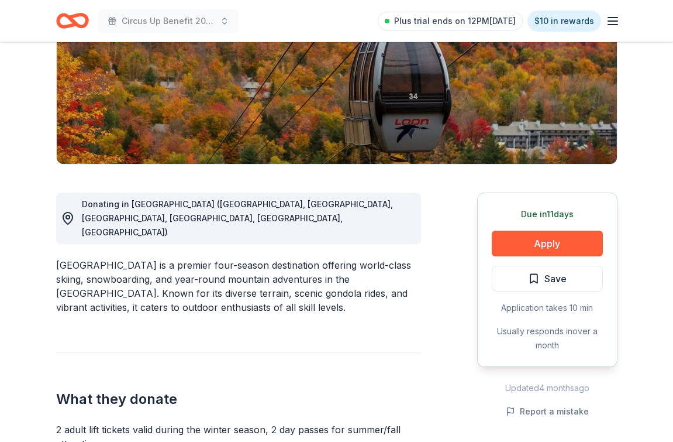
drag, startPoint x: 54, startPoint y: 397, endPoint x: 125, endPoint y: 414, distance: 72.8
drag, startPoint x: 98, startPoint y: 411, endPoint x: 36, endPoint y: 395, distance: 64.0
click at [63, 422] on div "2 adult lift tickets valid during the winter season, 2 day passes for summer/fa…" at bounding box center [238, 436] width 365 height 28
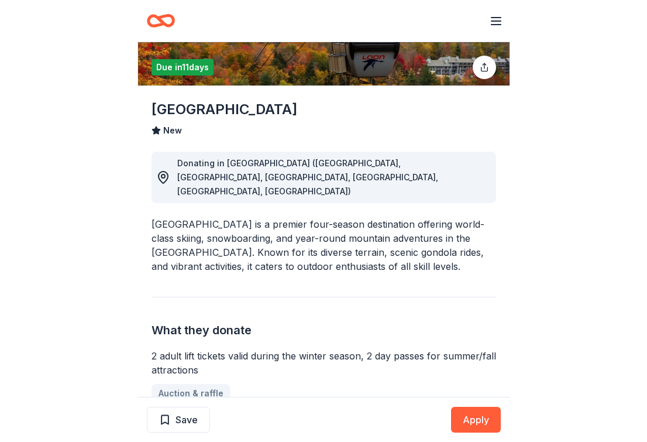
scroll to position [82, 0]
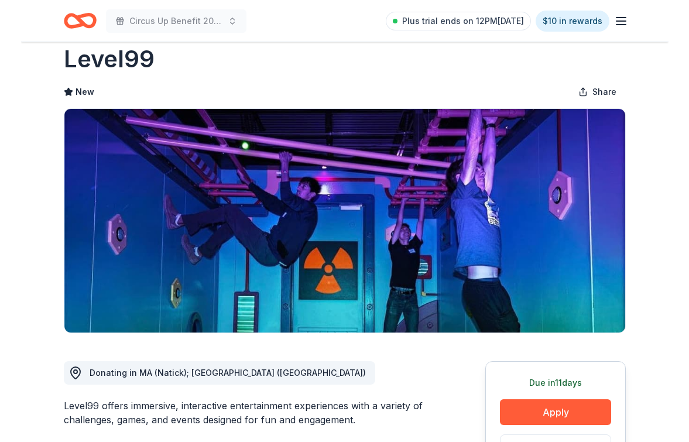
scroll to position [60, 0]
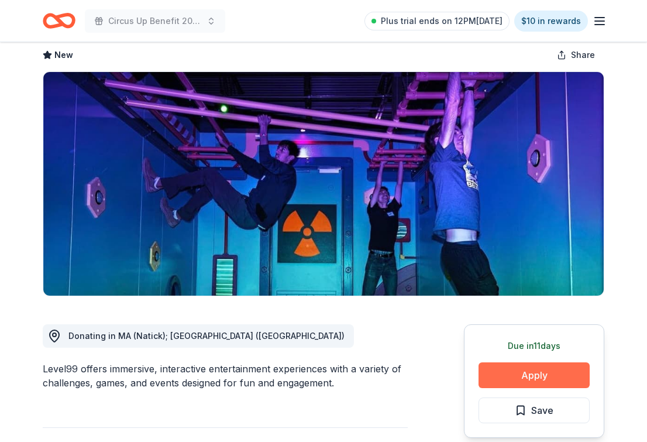
click at [511, 374] on button "Apply" at bounding box center [534, 375] width 111 height 26
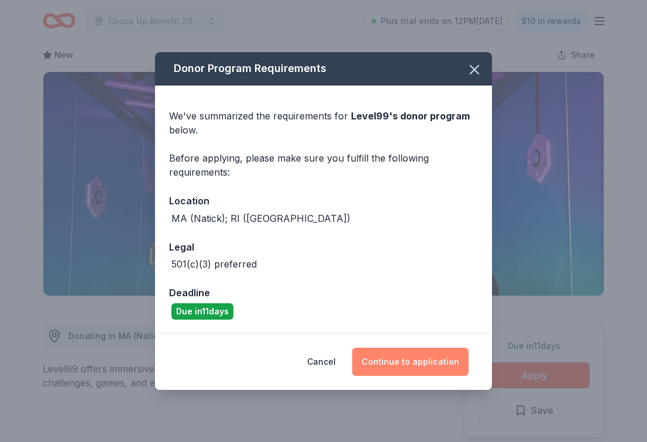
click at [382, 355] on button "Continue to application" at bounding box center [410, 362] width 116 height 28
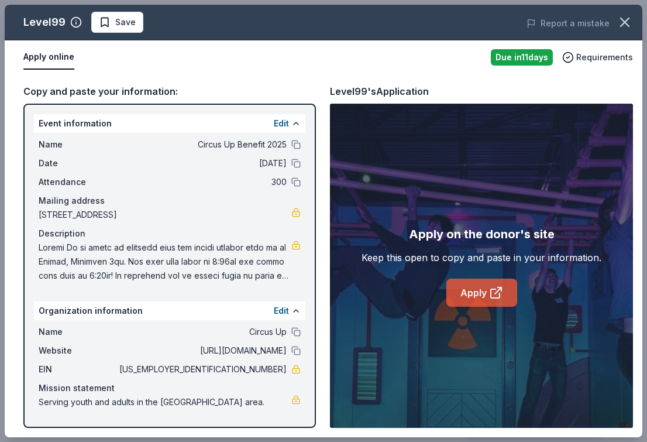
click at [482, 292] on link "Apply" at bounding box center [481, 293] width 71 height 28
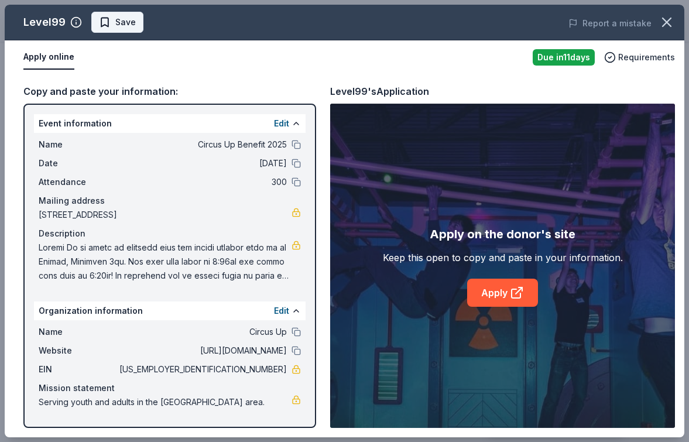
click at [106, 23] on span "Save" at bounding box center [117, 22] width 37 height 14
click at [142, 25] on body "Circus Up Benefit 2025 Plus trial ends on 12PM, 9/30 $10 in rewards Due in 11 d…" at bounding box center [344, 221] width 689 height 442
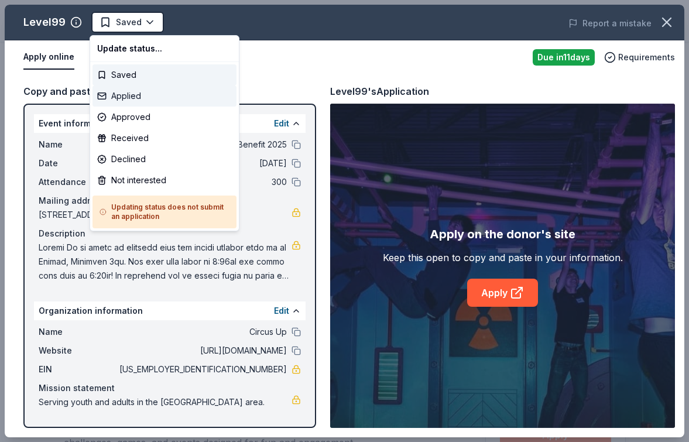
click at [132, 99] on div "Applied" at bounding box center [164, 95] width 144 height 21
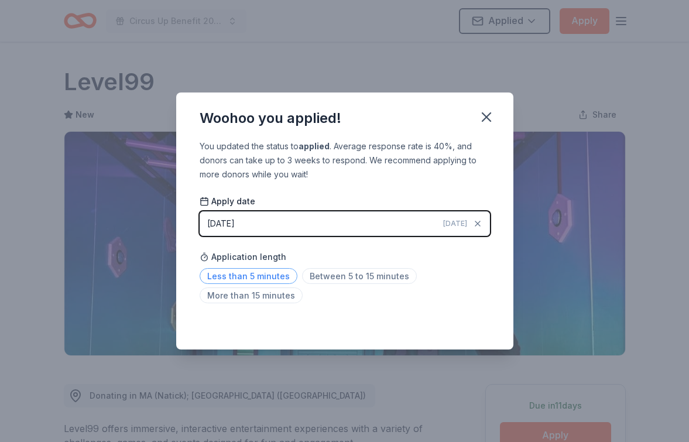
click at [271, 271] on span "Less than 5 minutes" at bounding box center [249, 276] width 98 height 16
click at [485, 120] on icon "button" at bounding box center [486, 117] width 16 height 16
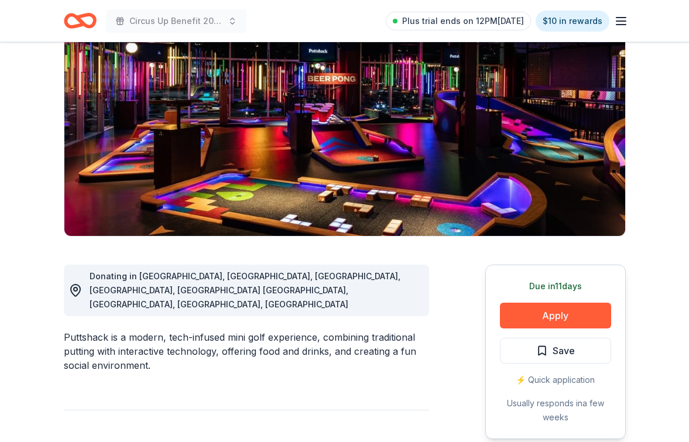
scroll to position [150, 0]
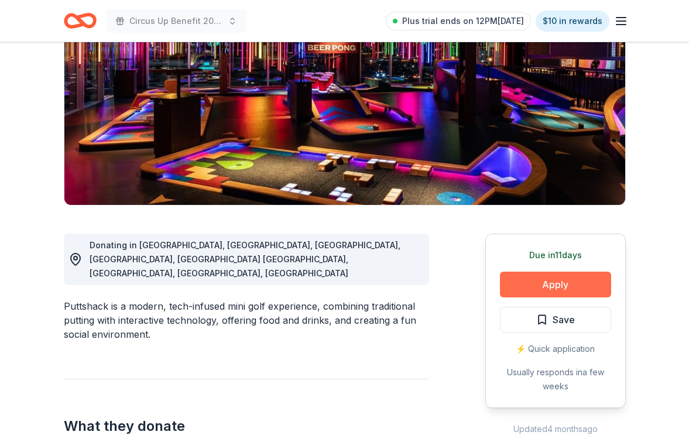
click at [542, 284] on button "Apply" at bounding box center [555, 284] width 111 height 26
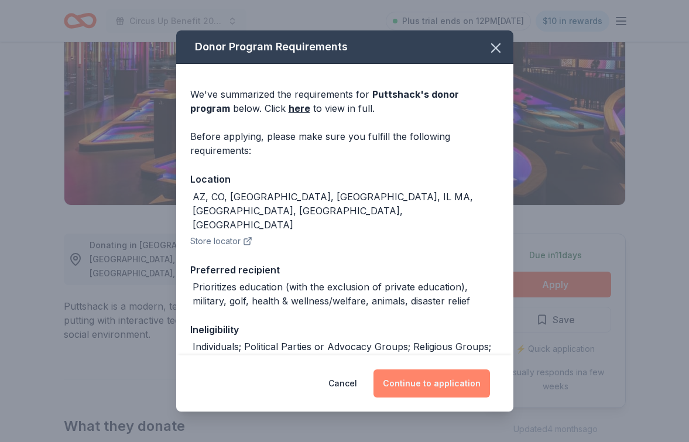
click at [429, 386] on button "Continue to application" at bounding box center [431, 383] width 116 height 28
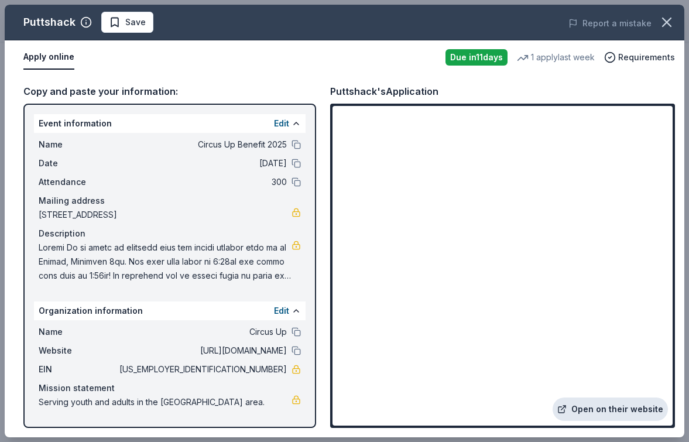
click at [585, 405] on link "Open on their website" at bounding box center [609, 408] width 115 height 23
click at [584, 25] on button "Report a mistake" at bounding box center [609, 23] width 83 height 14
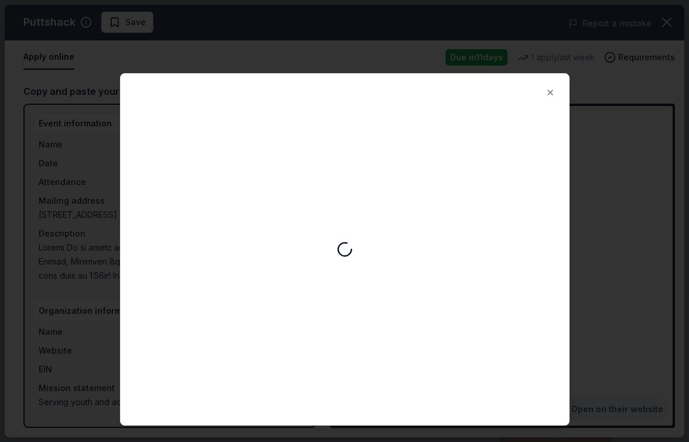
scroll to position [0, 0]
click at [548, 89] on button "Close" at bounding box center [549, 92] width 23 height 23
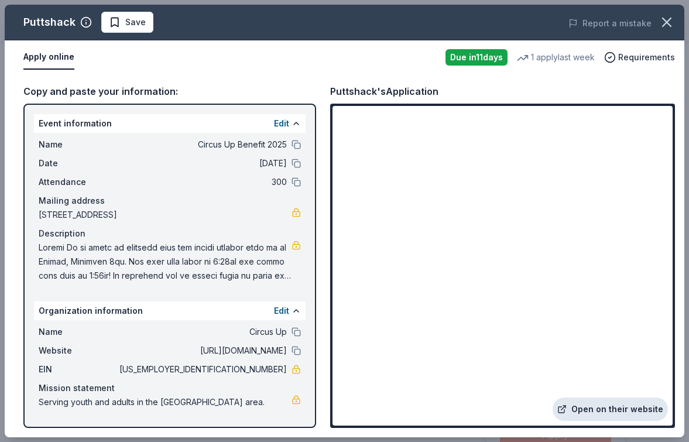
click at [581, 409] on link "Open on their website" at bounding box center [609, 408] width 115 height 23
click at [118, 25] on span "Save" at bounding box center [127, 22] width 37 height 14
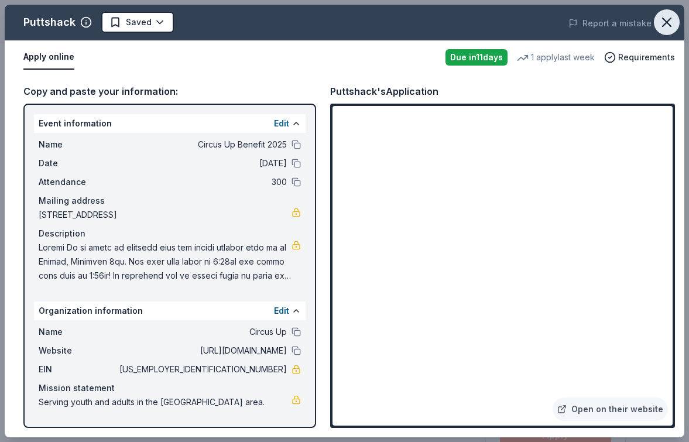
click at [666, 18] on icon "button" at bounding box center [666, 22] width 16 height 16
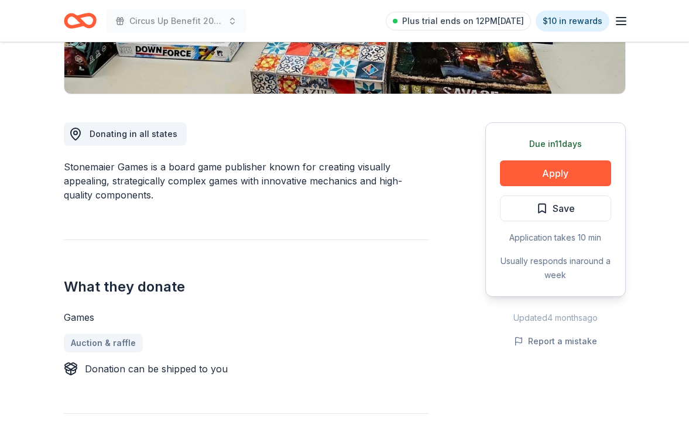
scroll to position [243, 0]
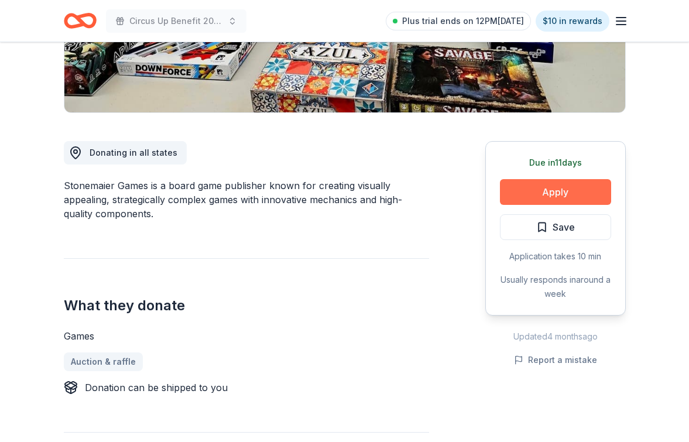
click at [528, 194] on button "Apply" at bounding box center [555, 192] width 111 height 26
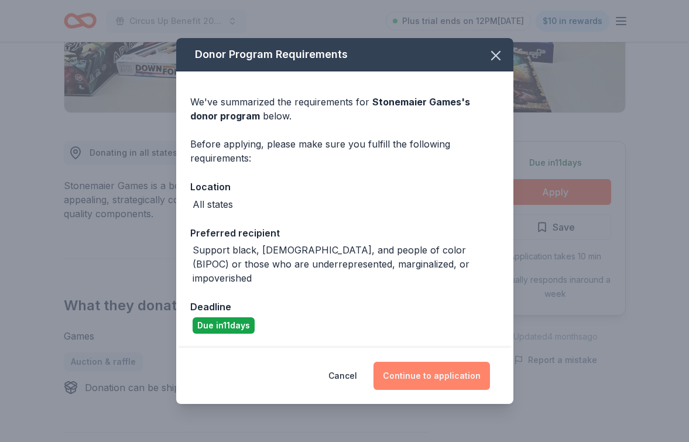
click at [446, 376] on button "Continue to application" at bounding box center [431, 376] width 116 height 28
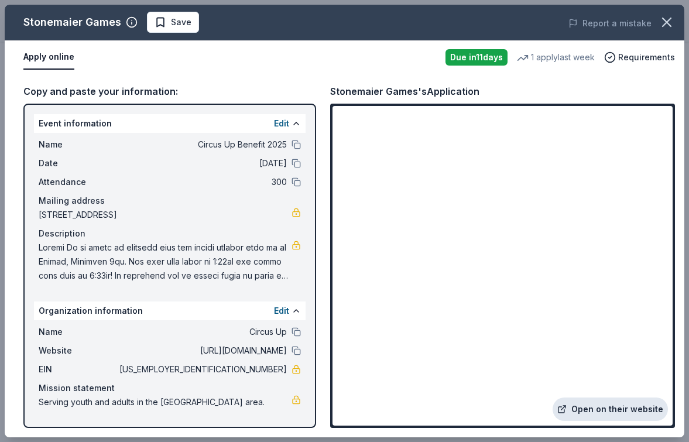
click at [599, 412] on link "Open on their website" at bounding box center [609, 408] width 115 height 23
click at [662, 19] on icon "button" at bounding box center [666, 22] width 8 height 8
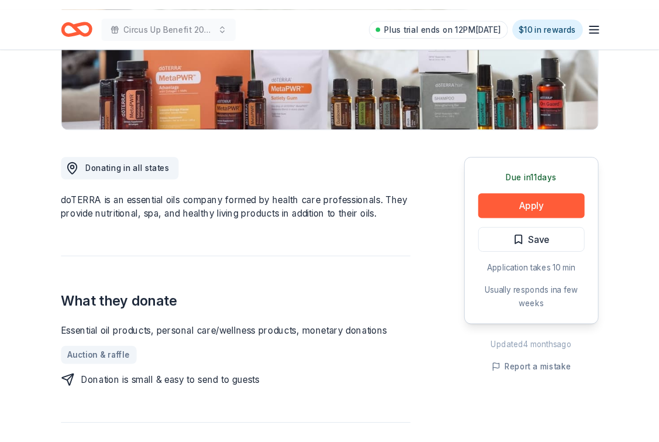
scroll to position [236, 0]
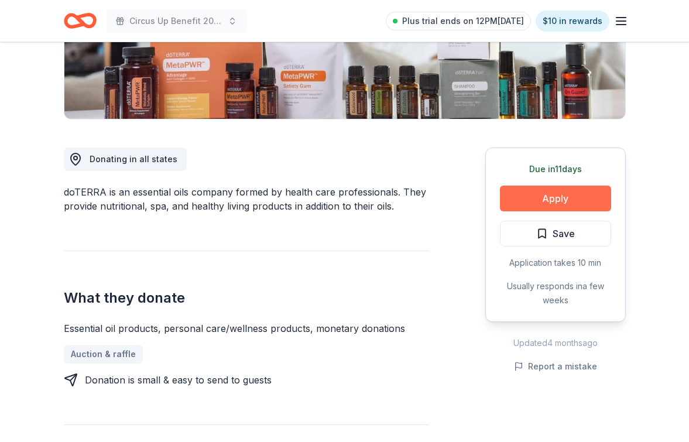
click at [558, 201] on button "Apply" at bounding box center [555, 198] width 111 height 26
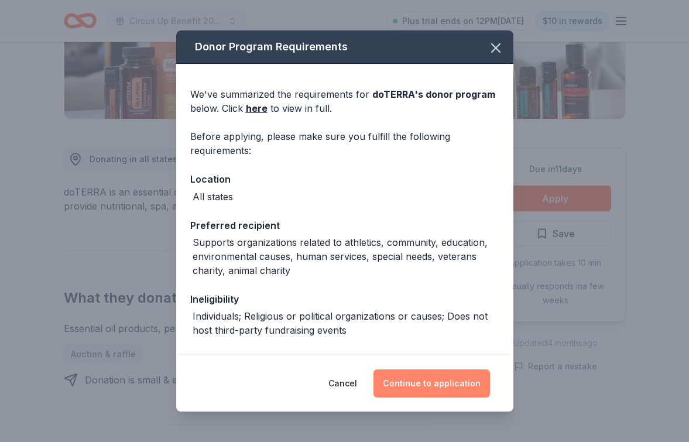
click at [414, 384] on button "Continue to application" at bounding box center [431, 383] width 116 height 28
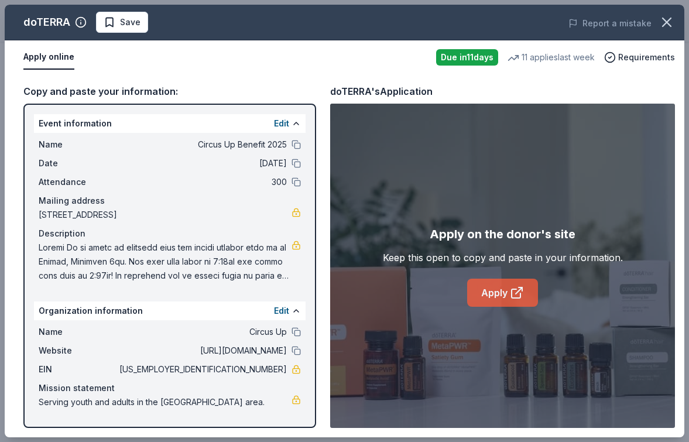
click at [512, 298] on icon at bounding box center [515, 293] width 9 height 9
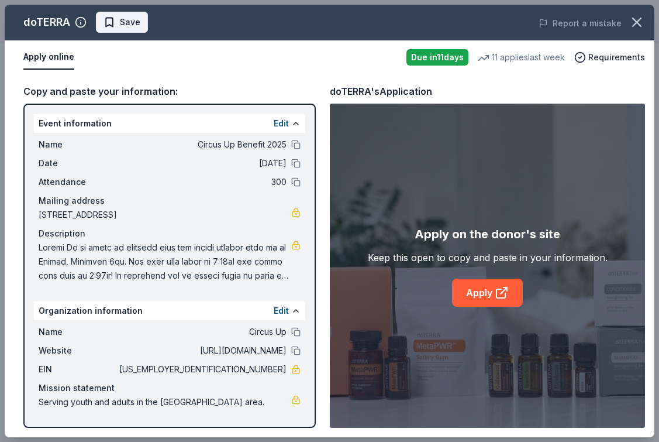
click at [119, 24] on span "Save" at bounding box center [122, 22] width 37 height 14
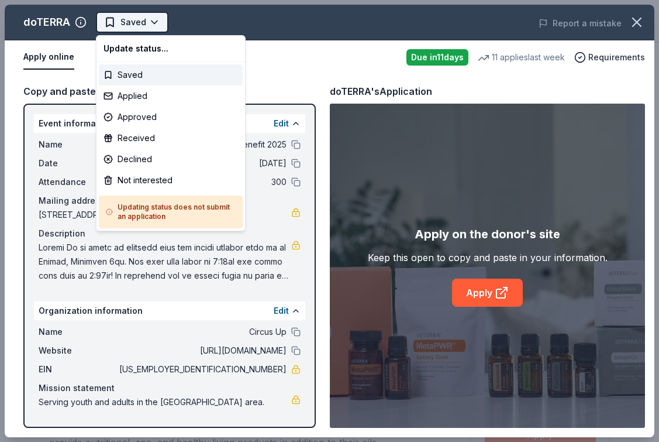
scroll to position [0, 0]
click at [120, 24] on body "Circus Up Benefit 2025 Saved Apply Due in 11 days Share doTERRA 4.8 • 28 review…" at bounding box center [329, 221] width 659 height 442
click at [148, 98] on div "Applied" at bounding box center [171, 95] width 144 height 21
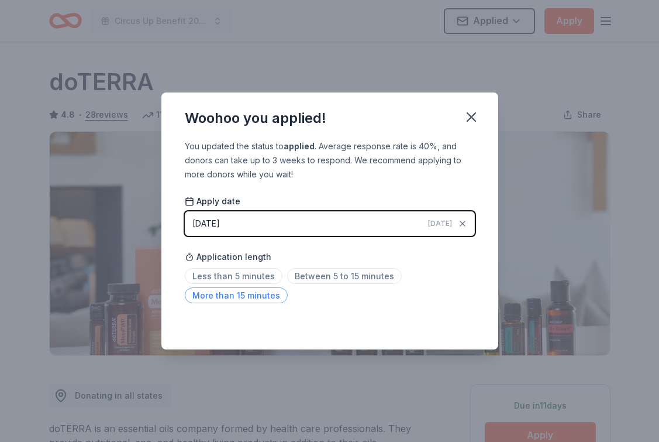
click at [263, 297] on span "More than 15 minutes" at bounding box center [236, 295] width 103 height 16
click at [469, 116] on icon "button" at bounding box center [472, 117] width 8 height 8
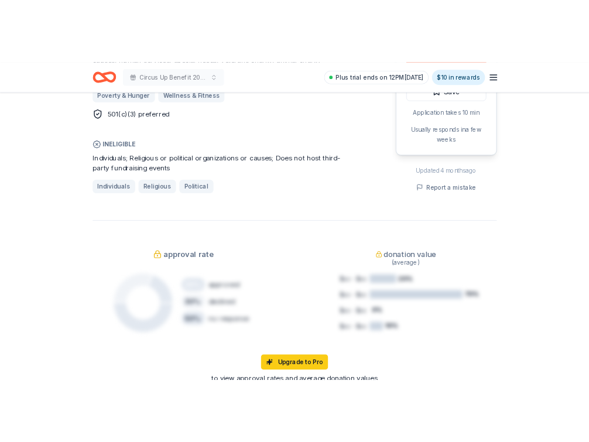
scroll to position [875, 0]
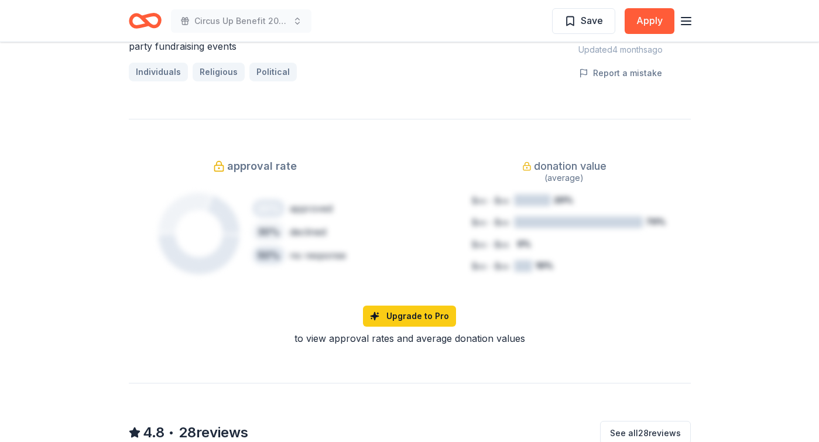
drag, startPoint x: 2, startPoint y: 253, endPoint x: 188, endPoint y: 289, distance: 189.0
click at [188, 289] on div "Due [DATE] Share doTERRA 4.8 • 28 reviews 11 applies last week approval rate do…" at bounding box center [409, 166] width 819 height 1999
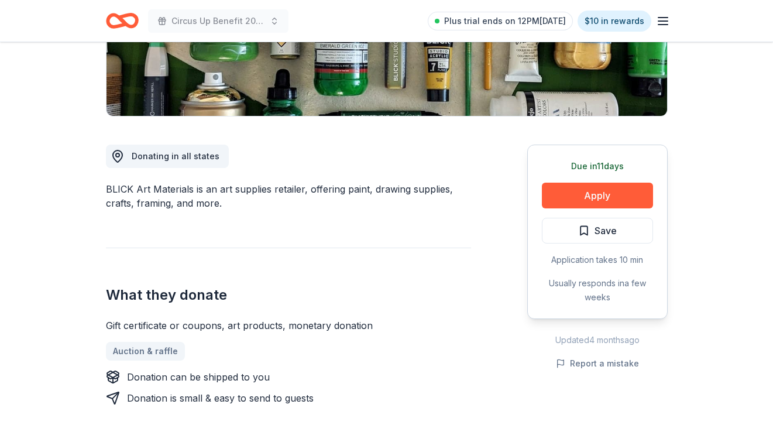
scroll to position [268, 0]
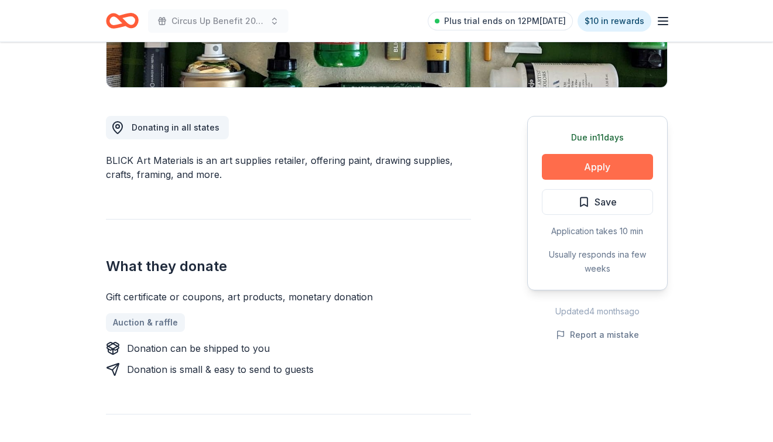
click at [580, 167] on button "Apply" at bounding box center [597, 167] width 111 height 26
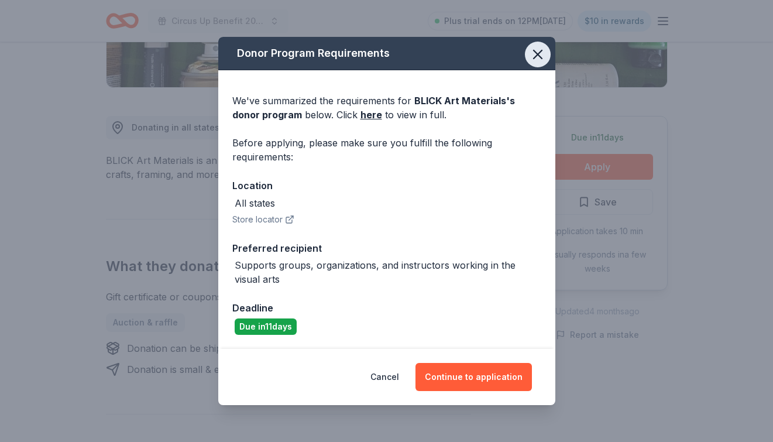
click at [535, 50] on icon "button" at bounding box center [538, 54] width 16 height 16
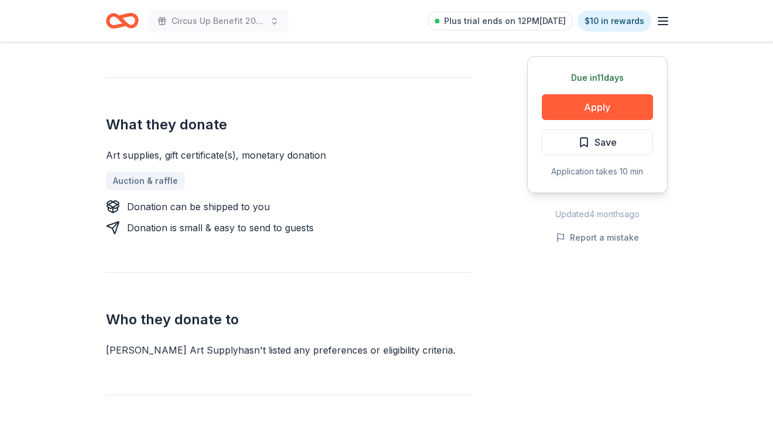
scroll to position [555, 0]
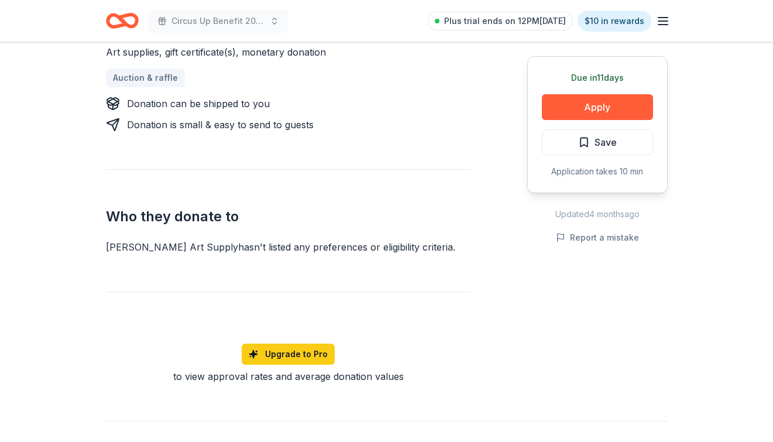
click at [390, 240] on div "[PERSON_NAME] Art Supply hasn ' t listed any preferences or eligibility criteri…" at bounding box center [288, 247] width 365 height 14
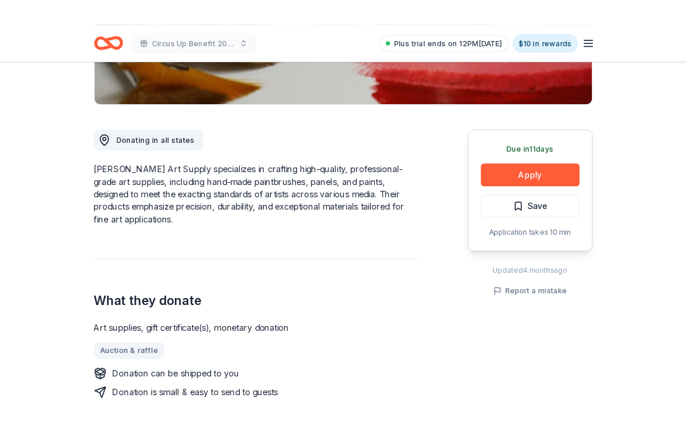
scroll to position [174, 0]
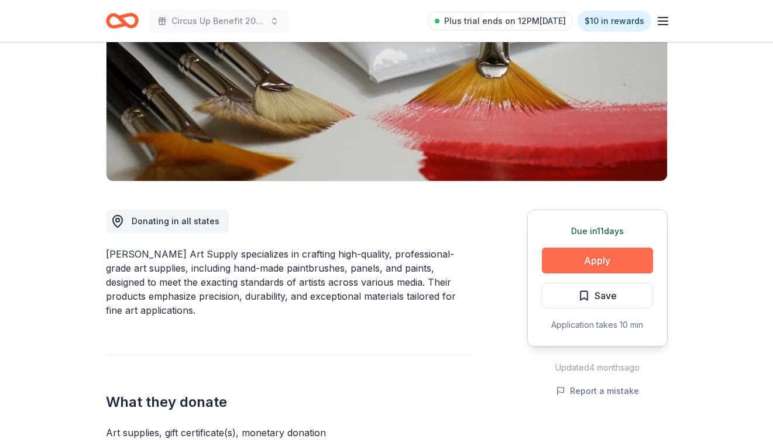
click at [569, 253] on button "Apply" at bounding box center [597, 261] width 111 height 26
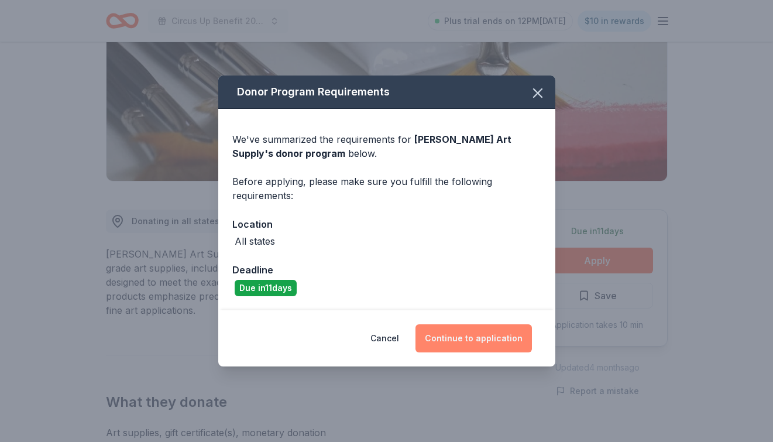
click at [467, 342] on button "Continue to application" at bounding box center [473, 338] width 116 height 28
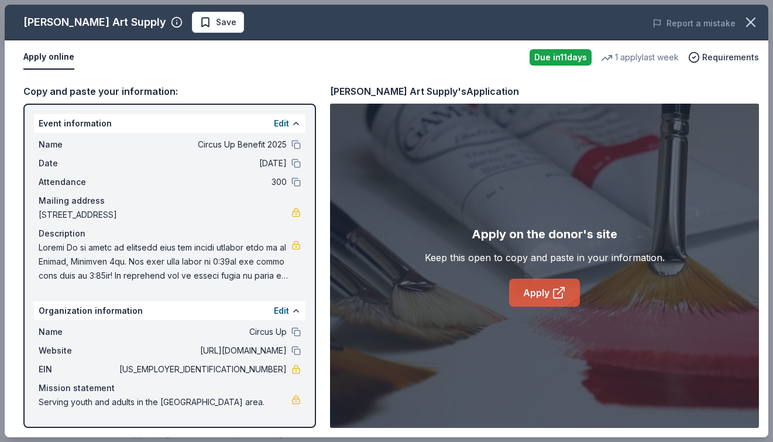
click at [554, 292] on icon at bounding box center [559, 293] width 14 height 14
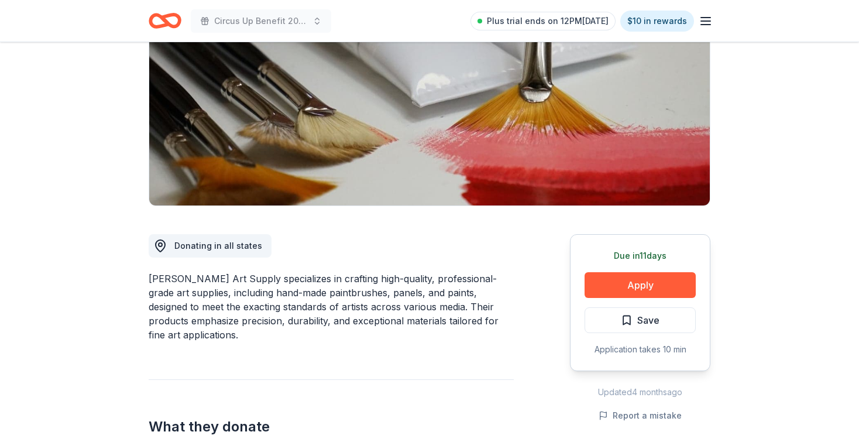
scroll to position [151, 0]
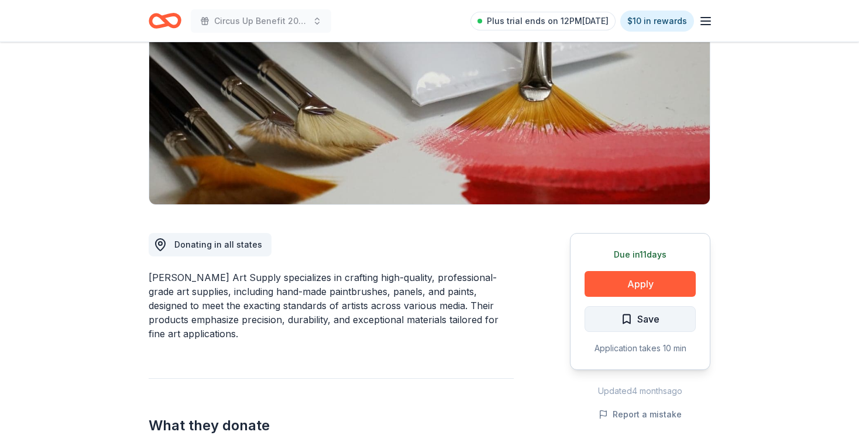
click at [630, 324] on span "Save" at bounding box center [640, 318] width 39 height 15
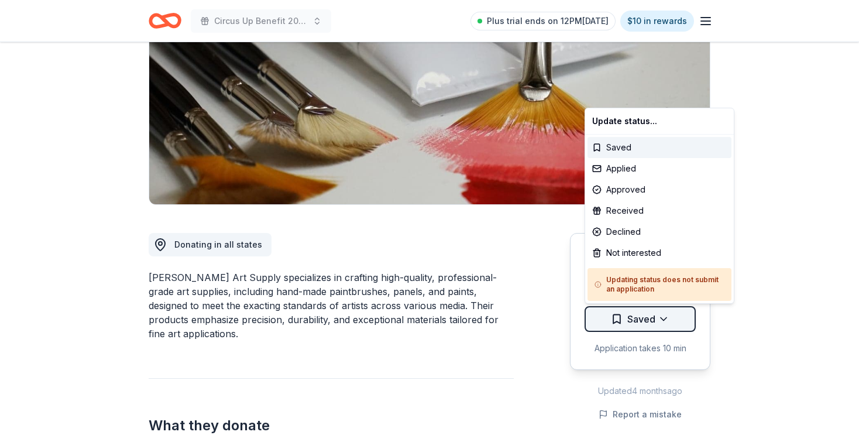
click at [645, 291] on html "Circus Up Benefit 2025 Plus trial ends on 12PM, 9/30 $10 in rewards Due in 11 d…" at bounding box center [429, 70] width 859 height 442
click at [611, 164] on div "Applied" at bounding box center [659, 168] width 144 height 21
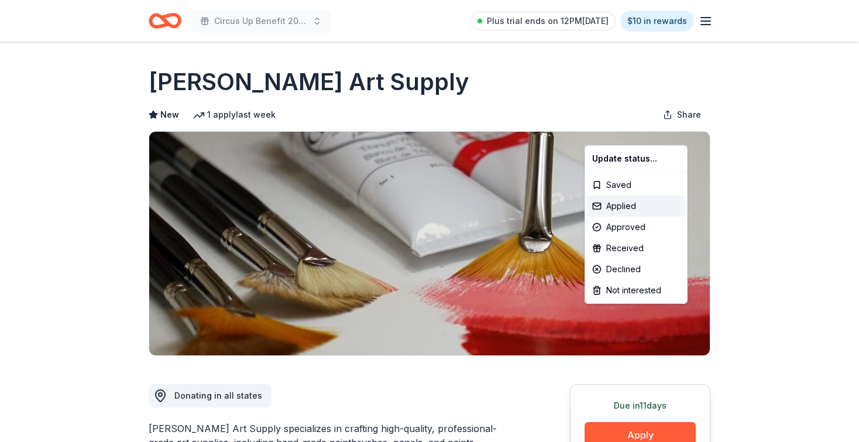
scroll to position [0, 0]
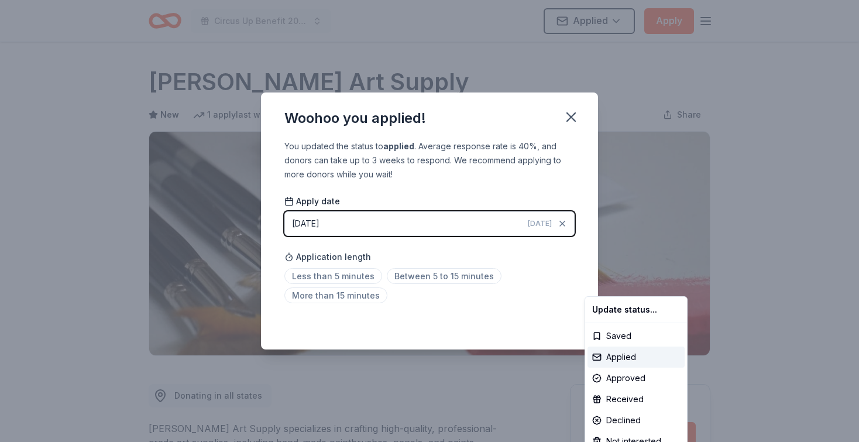
click at [353, 295] on html "Circus Up Benefit 2025 Applied Apply Due in 11 days Share Trekell Art Supply Ne…" at bounding box center [429, 221] width 859 height 442
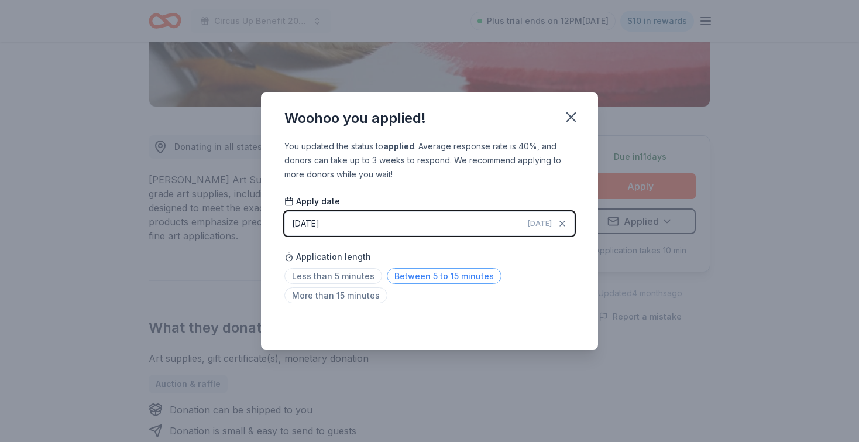
click at [402, 274] on span "Between 5 to 15 minutes" at bounding box center [444, 276] width 115 height 16
click at [569, 120] on icon "button" at bounding box center [571, 117] width 16 height 16
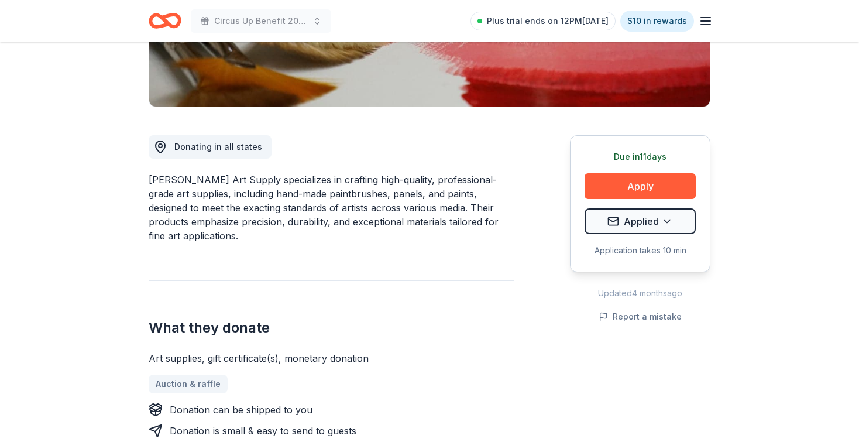
scroll to position [0, 0]
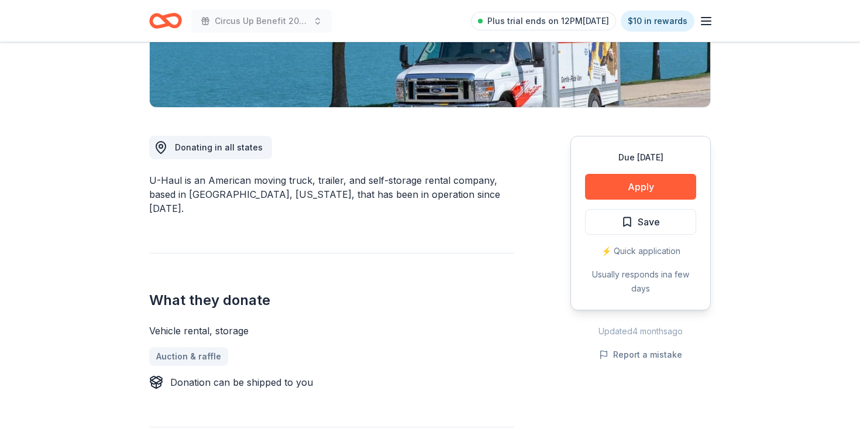
scroll to position [249, 0]
click at [659, 185] on button "Apply" at bounding box center [640, 186] width 111 height 26
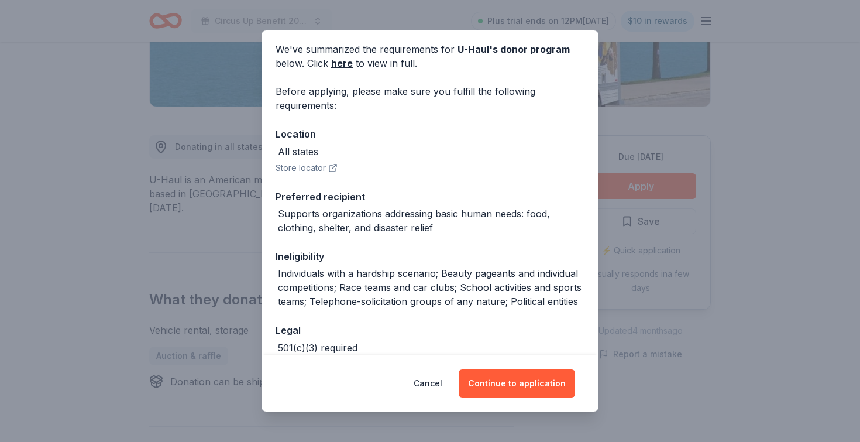
scroll to position [0, 0]
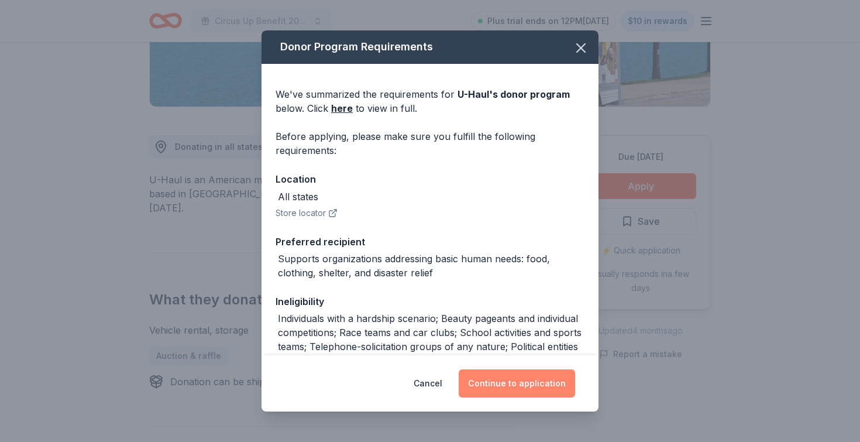
click at [524, 385] on button "Continue to application" at bounding box center [517, 383] width 116 height 28
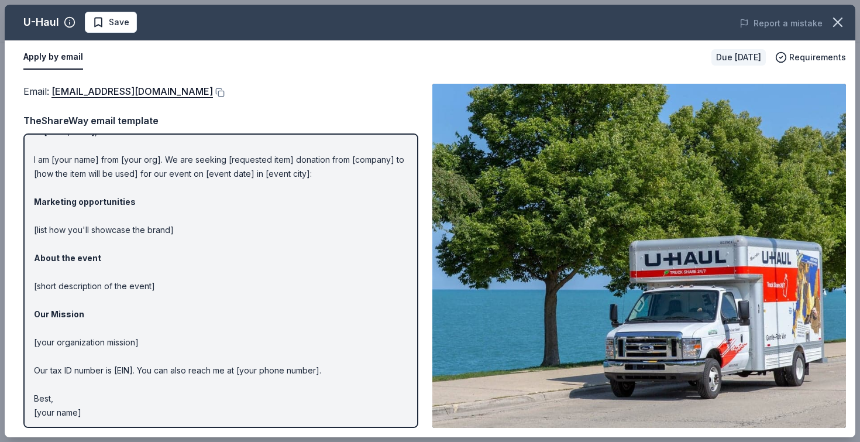
scroll to position [22, 0]
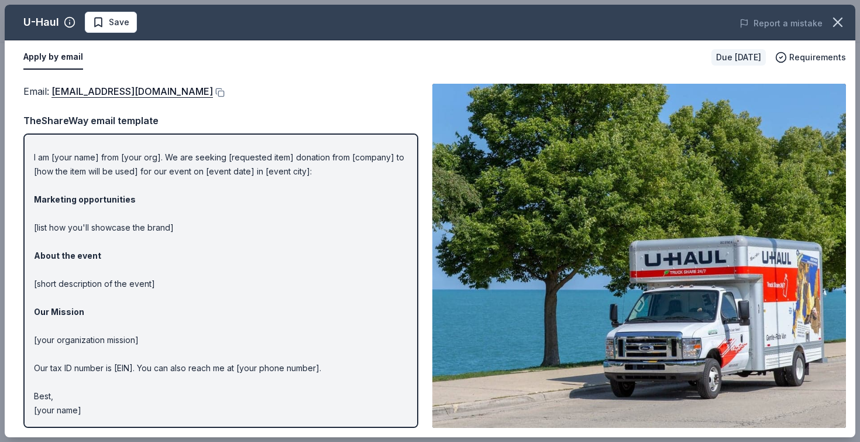
drag, startPoint x: 81, startPoint y: 410, endPoint x: 44, endPoint y: 245, distance: 169.2
click at [44, 245] on p "Hi [name/there], I am [your name] from [your org]. We are seeking [requested it…" at bounding box center [221, 269] width 374 height 295
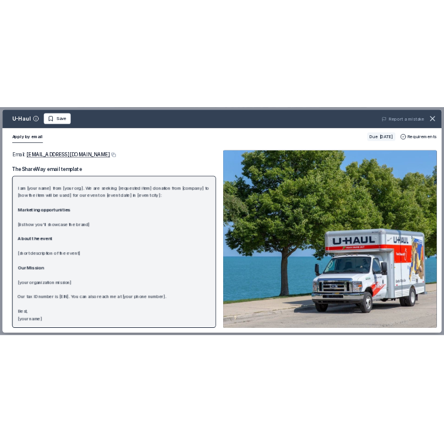
scroll to position [0, 0]
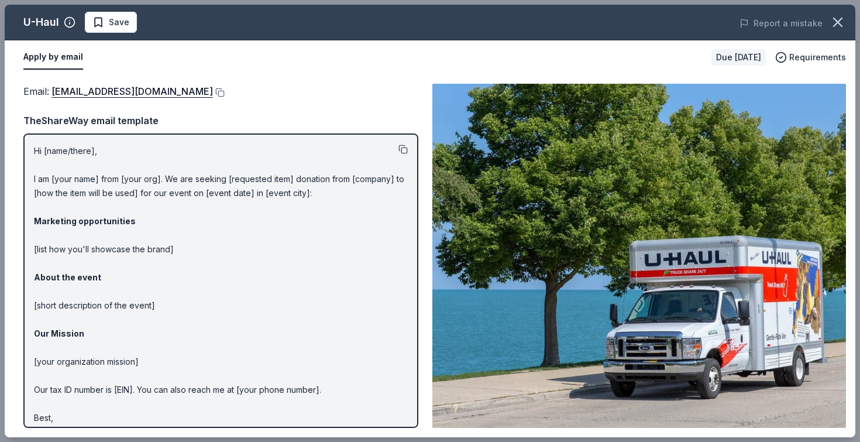
click at [403, 147] on button at bounding box center [402, 149] width 9 height 9
click at [407, 148] on button at bounding box center [402, 149] width 9 height 9
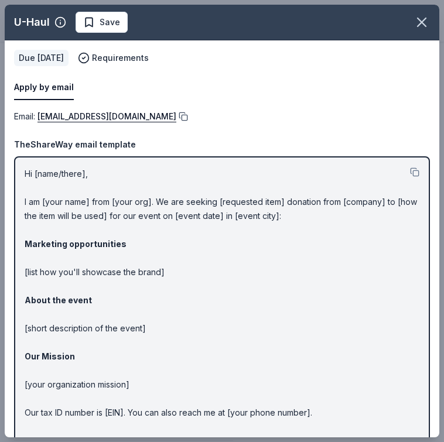
click at [176, 118] on button at bounding box center [182, 116] width 12 height 9
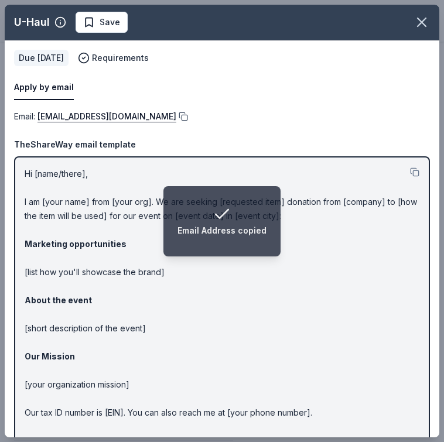
click at [176, 116] on button at bounding box center [182, 116] width 12 height 9
click at [95, 28] on span "Save" at bounding box center [101, 22] width 37 height 14
click at [130, 19] on body "Email Address copied Circus Up Benefit 2025 Plus trial ends on 12PM, 9/30 $10 i…" at bounding box center [222, 221] width 444 height 442
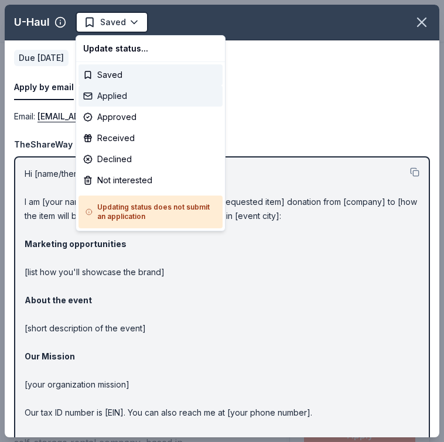
click at [127, 93] on div "Applied" at bounding box center [150, 95] width 144 height 21
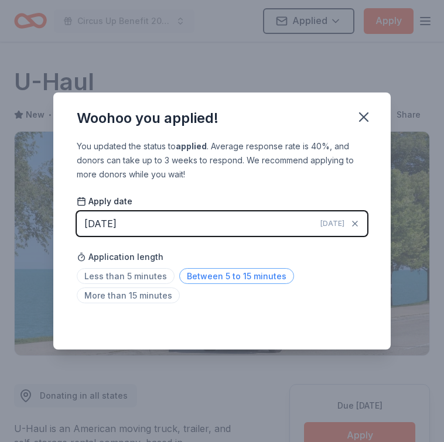
click at [201, 270] on span "Between 5 to 15 minutes" at bounding box center [236, 276] width 115 height 16
click at [364, 112] on icon "button" at bounding box center [363, 117] width 16 height 16
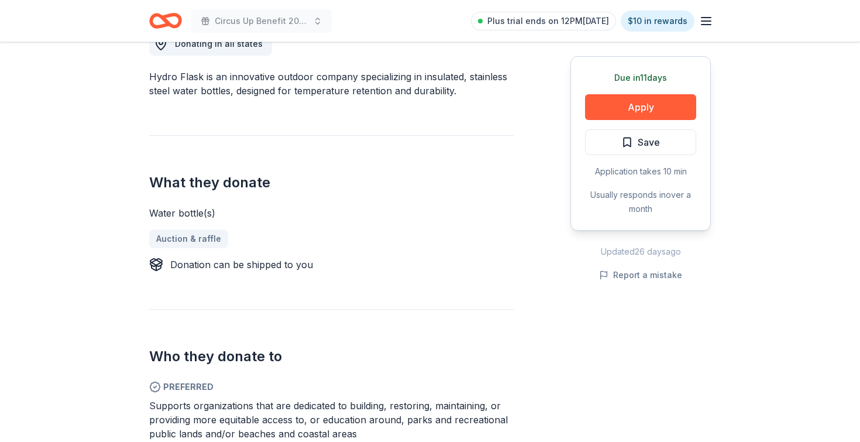
scroll to position [298, 0]
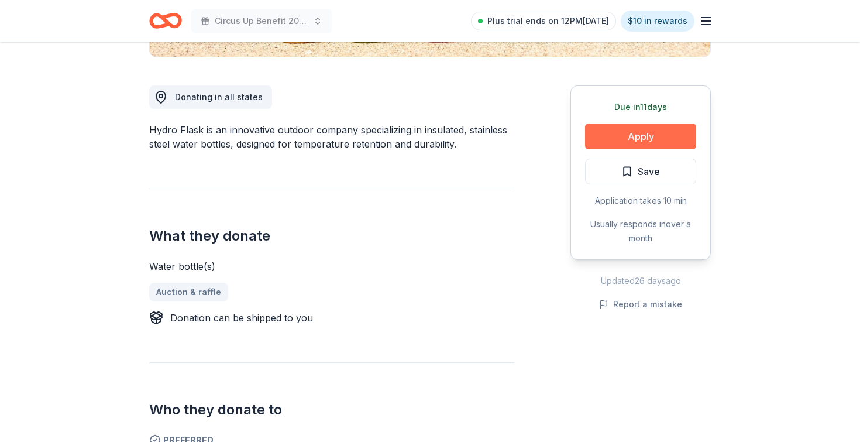
click at [634, 138] on button "Apply" at bounding box center [640, 136] width 111 height 26
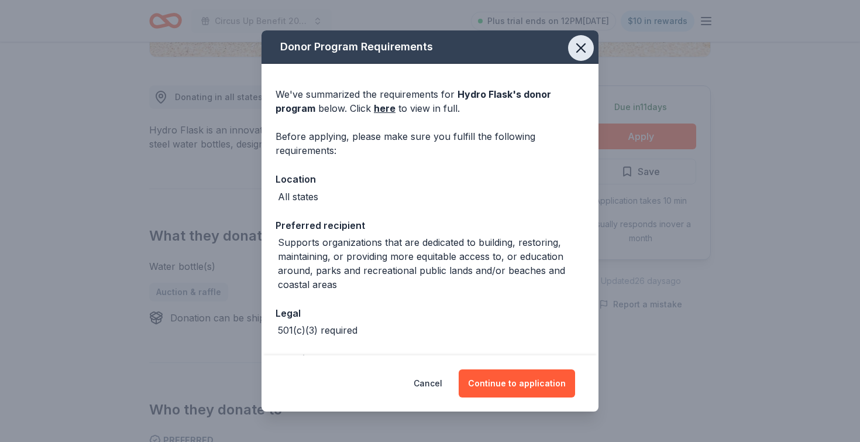
click at [576, 50] on icon "button" at bounding box center [581, 48] width 16 height 16
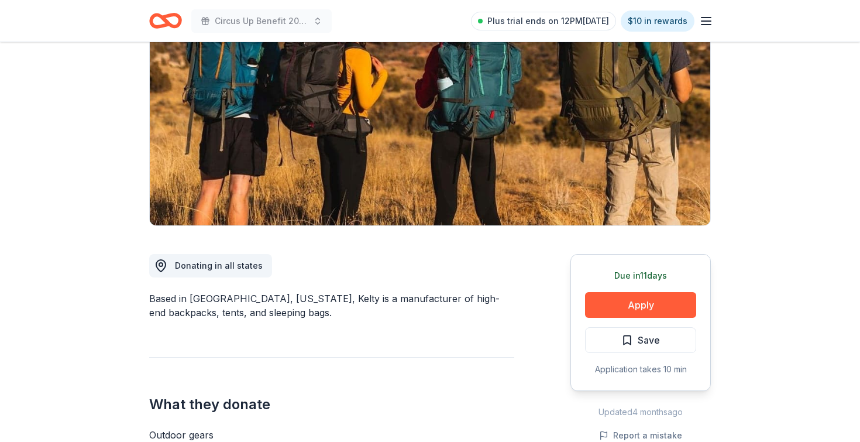
scroll to position [130, 0]
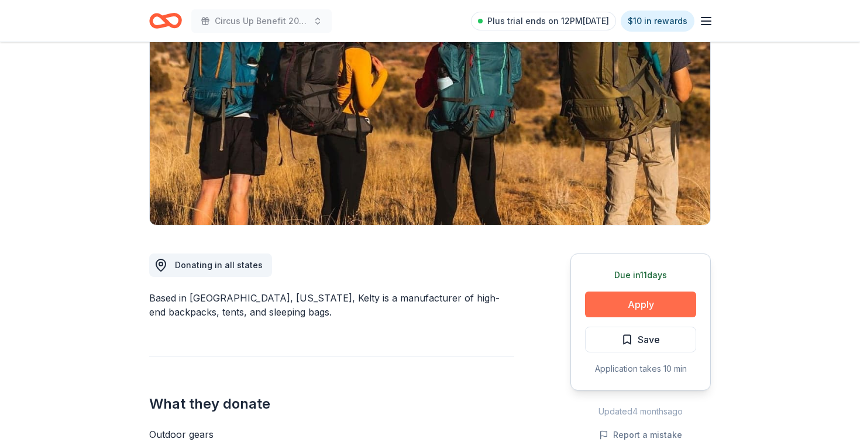
click at [609, 302] on button "Apply" at bounding box center [640, 304] width 111 height 26
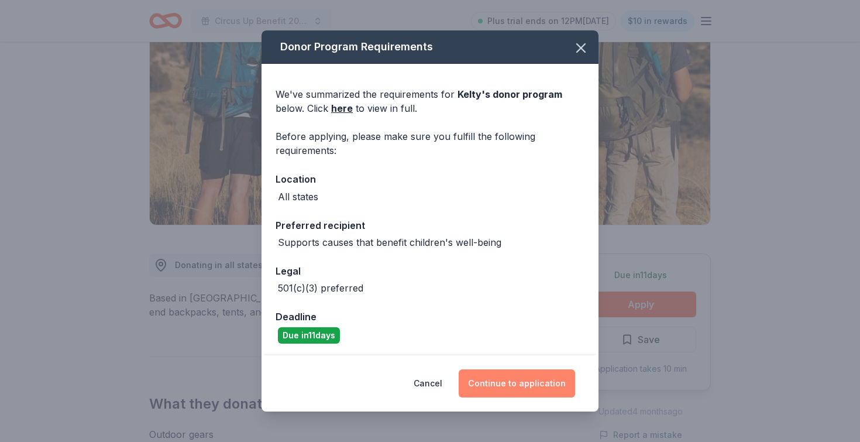
click at [503, 390] on button "Continue to application" at bounding box center [517, 383] width 116 height 28
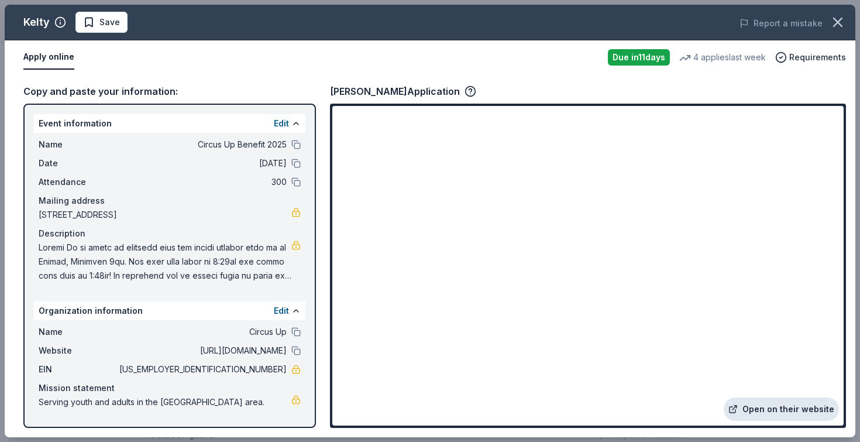
click at [768, 408] on link "Open on their website" at bounding box center [781, 408] width 115 height 23
click at [841, 19] on icon "button" at bounding box center [838, 22] width 8 height 8
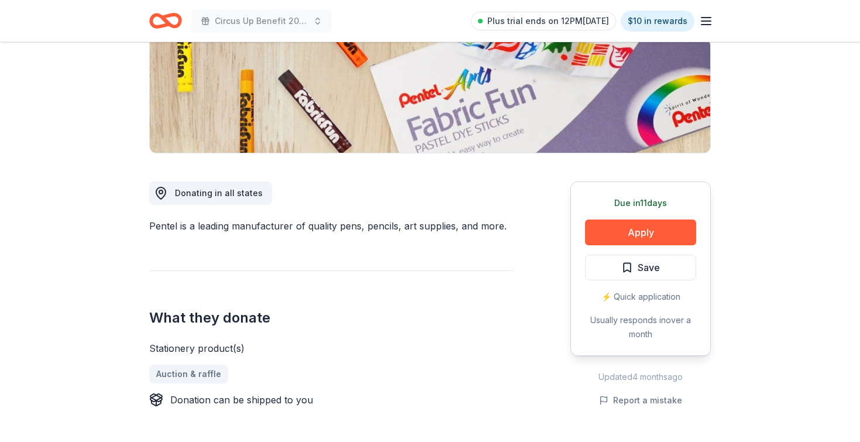
scroll to position [206, 0]
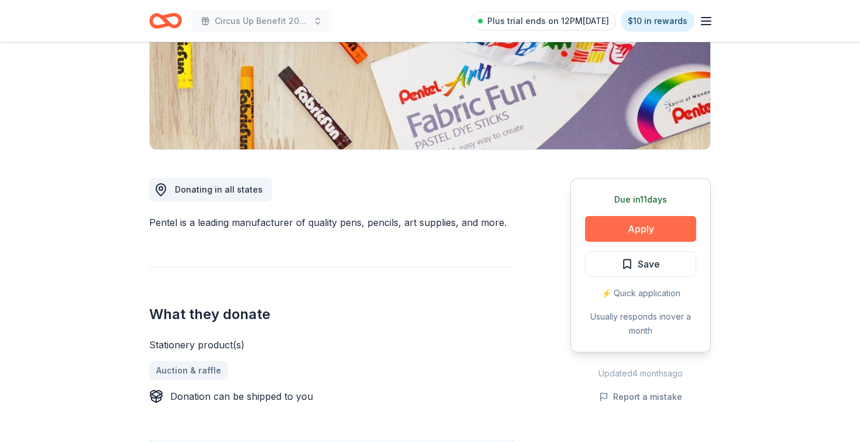
click at [611, 230] on button "Apply" at bounding box center [640, 229] width 111 height 26
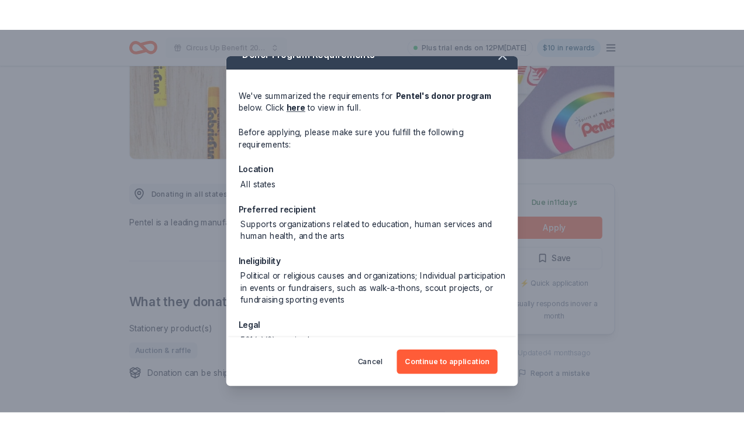
scroll to position [25, 0]
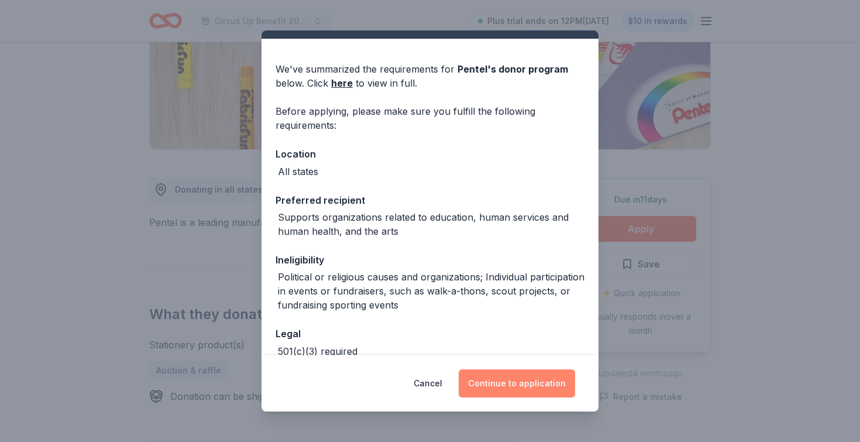
click at [500, 380] on button "Continue to application" at bounding box center [517, 383] width 116 height 28
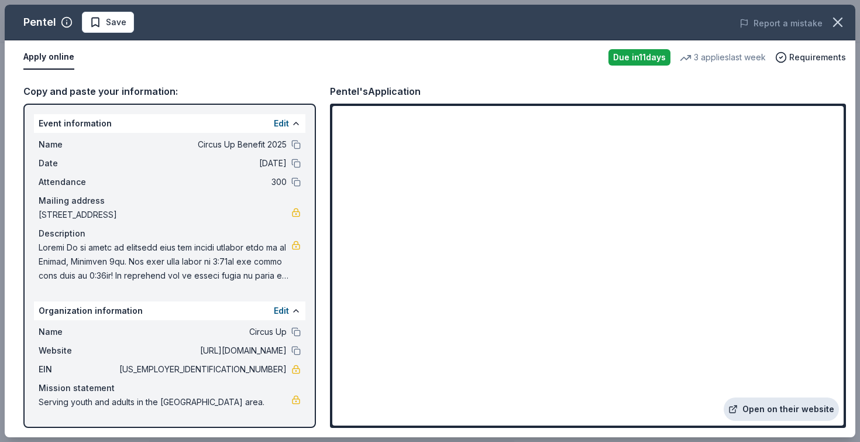
click at [774, 411] on link "Open on their website" at bounding box center [781, 408] width 115 height 23
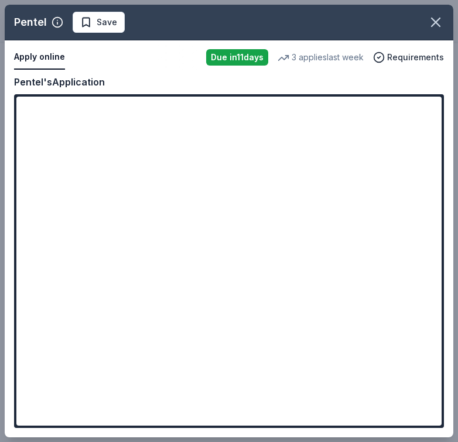
drag, startPoint x: 2, startPoint y: 47, endPoint x: -67, endPoint y: 47, distance: 68.5
click at [0, 47] on html "Circus Up Benefit 2025 Plus trial ends on 12PM, 9/30 $10 in rewards Due in 11 d…" at bounding box center [229, 15] width 458 height 442
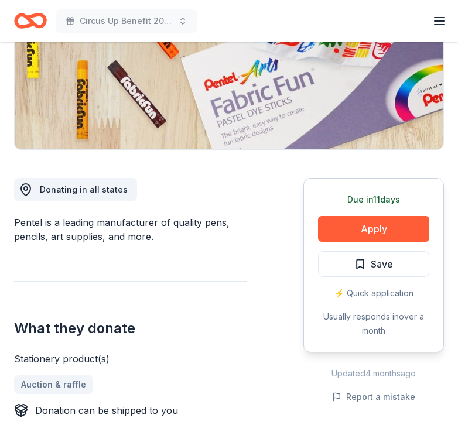
click at [3, 40] on div "Circus Up Benefit 2025 Plus trial ends on 12PM, 9/30 $10 in rewards" at bounding box center [229, 21] width 458 height 42
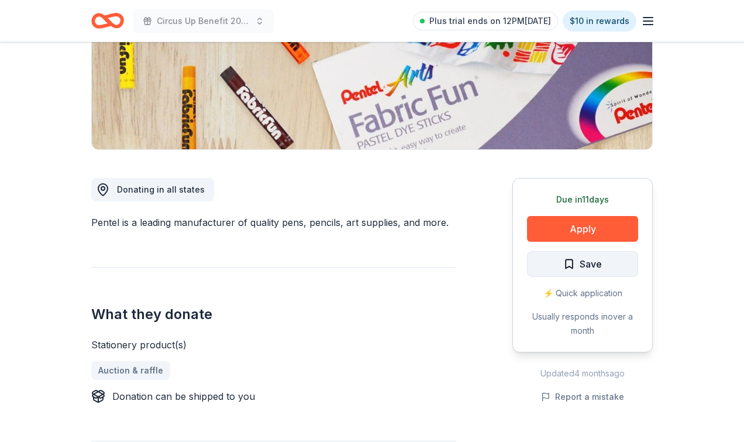
click at [551, 269] on button "Save" at bounding box center [582, 264] width 111 height 26
click at [557, 236] on html "Circus Up Benefit 2025 Plus trial ends on 12PM, 9/30 $10 in rewards Due in 11 d…" at bounding box center [372, 15] width 744 height 442
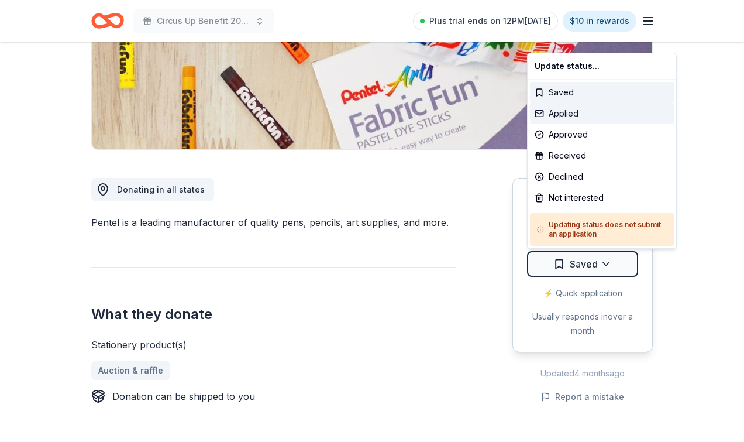
click at [587, 118] on div "Applied" at bounding box center [602, 113] width 144 height 21
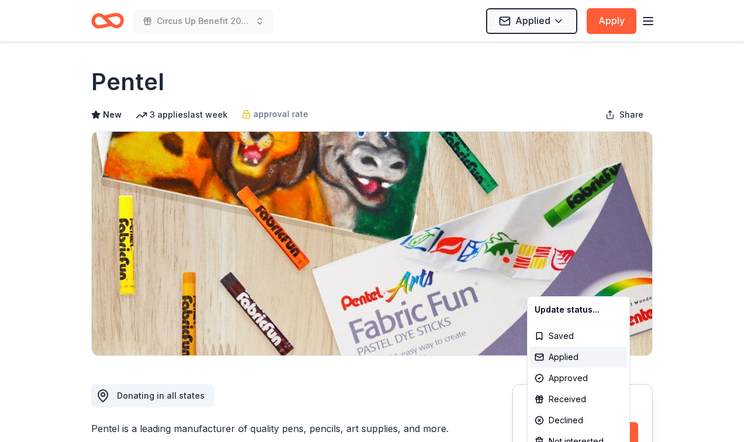
scroll to position [0, 0]
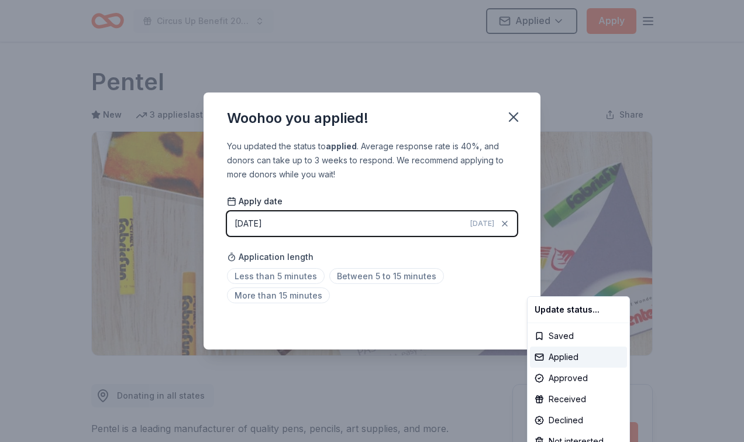
click at [282, 275] on html "Circus Up Benefit 2025 Applied Apply Due in 11 days Share Pentel New 3 applies …" at bounding box center [372, 221] width 744 height 442
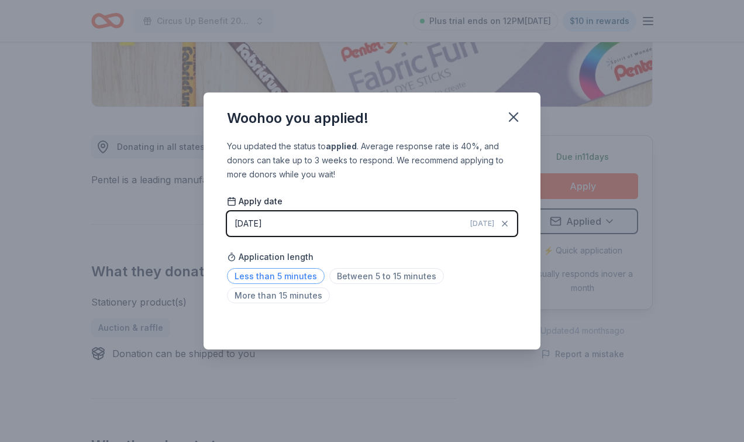
click at [290, 277] on span "Less than 5 minutes" at bounding box center [276, 276] width 98 height 16
click at [513, 120] on icon "button" at bounding box center [514, 117] width 16 height 16
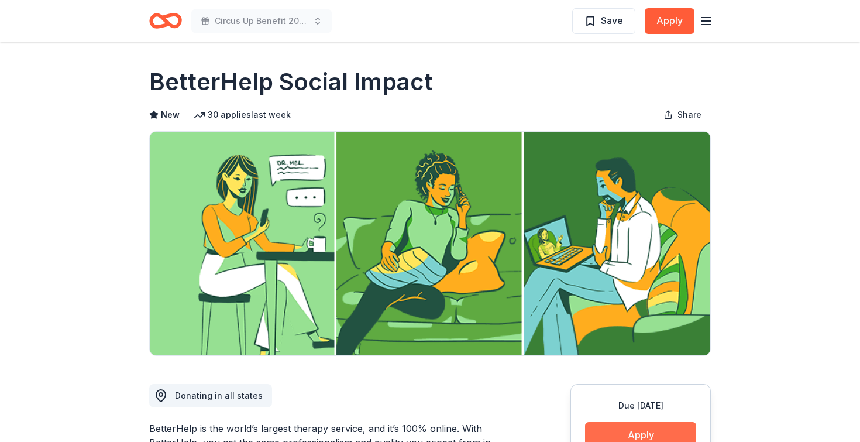
click at [648, 431] on button "Apply" at bounding box center [640, 435] width 111 height 26
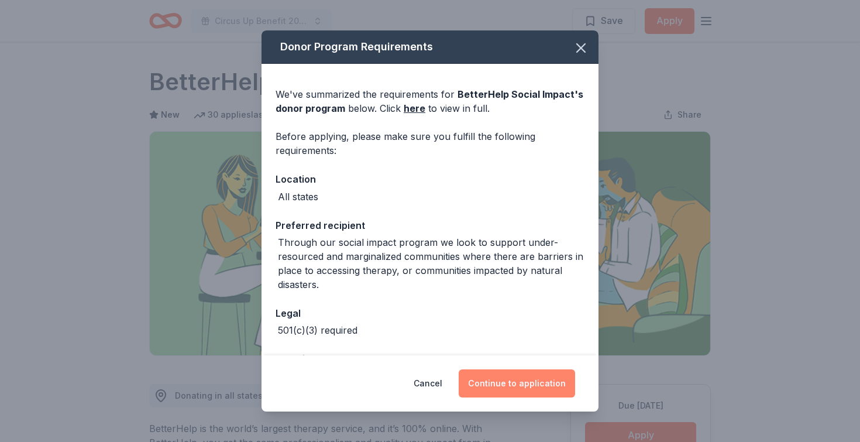
click at [532, 381] on button "Continue to application" at bounding box center [517, 383] width 116 height 28
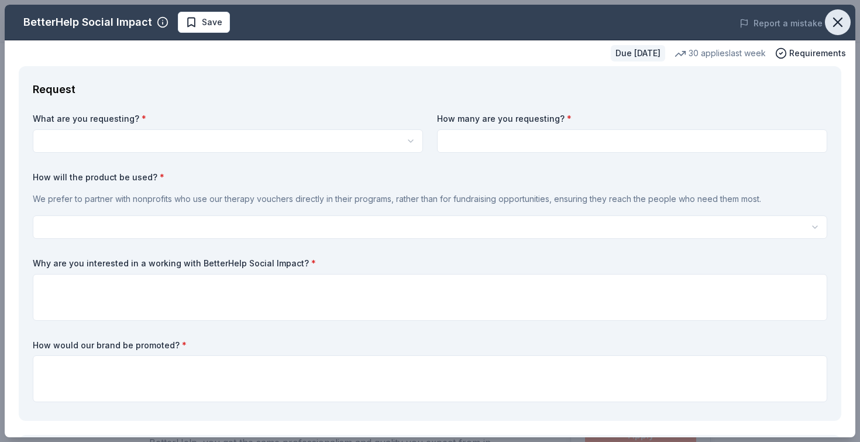
click at [835, 19] on icon "button" at bounding box center [838, 22] width 8 height 8
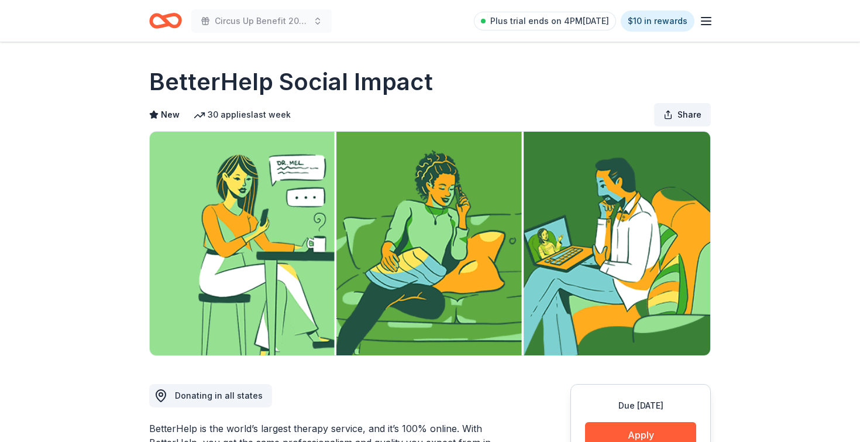
click at [676, 109] on button "Share" at bounding box center [682, 114] width 57 height 23
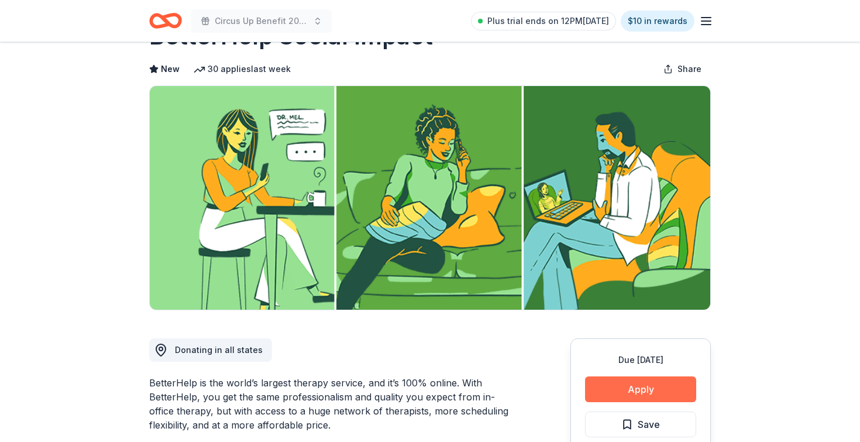
scroll to position [46, 0]
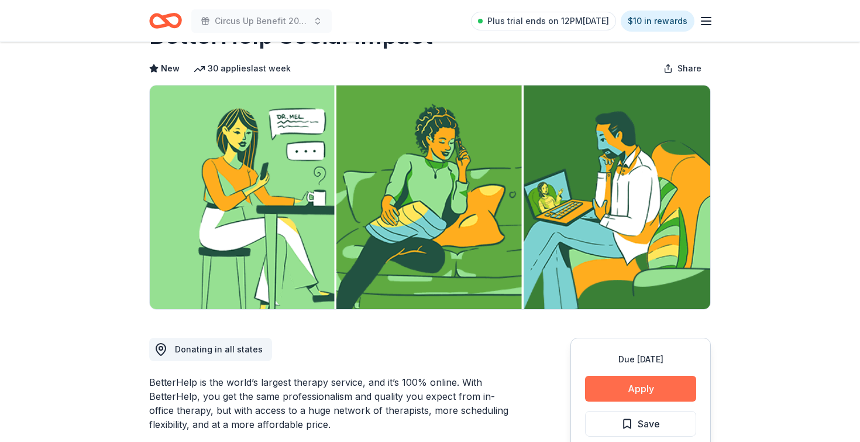
click at [635, 387] on button "Apply" at bounding box center [640, 389] width 111 height 26
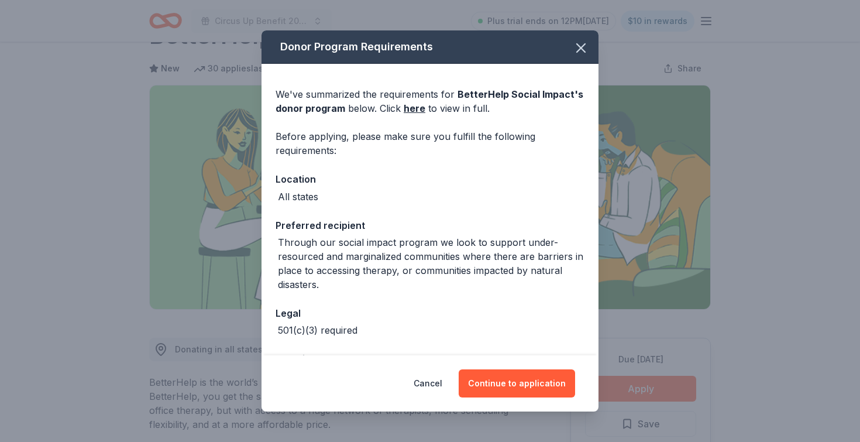
scroll to position [44, 0]
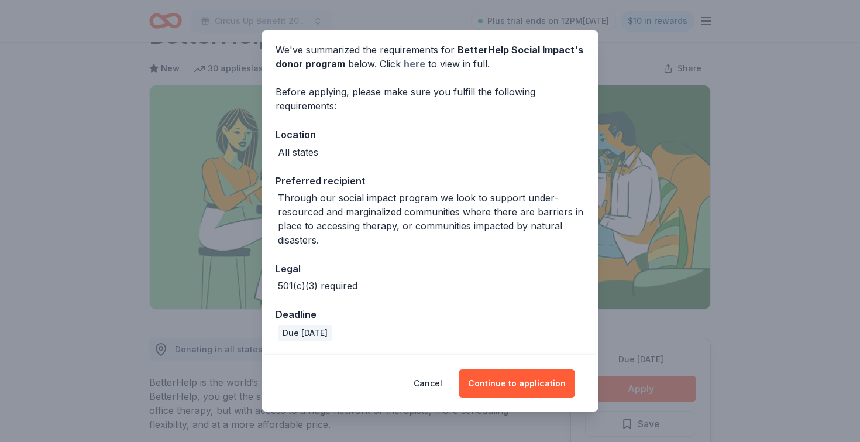
click at [417, 63] on link "here" at bounding box center [415, 64] width 22 height 14
click at [676, 300] on div "Donor Program Requirements We've summarized the requirements for BetterHelp Soc…" at bounding box center [430, 221] width 860 height 442
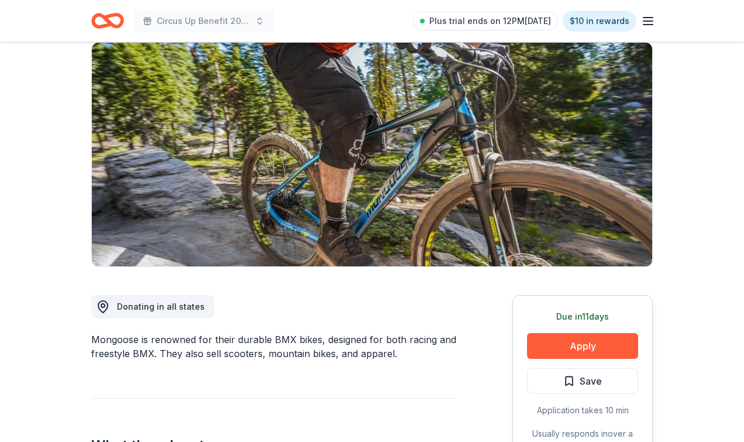
scroll to position [116, 0]
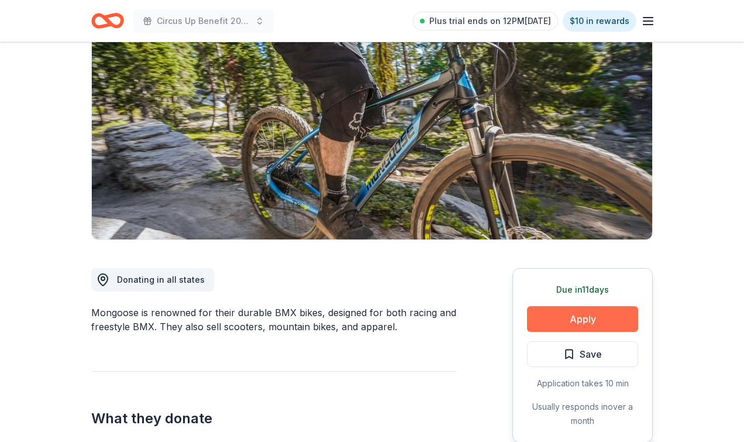
click at [580, 317] on button "Apply" at bounding box center [582, 319] width 111 height 26
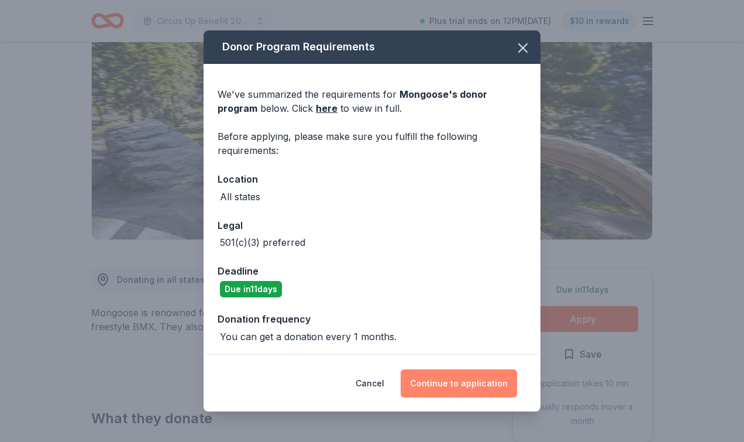
click at [449, 377] on button "Continue to application" at bounding box center [459, 383] width 116 height 28
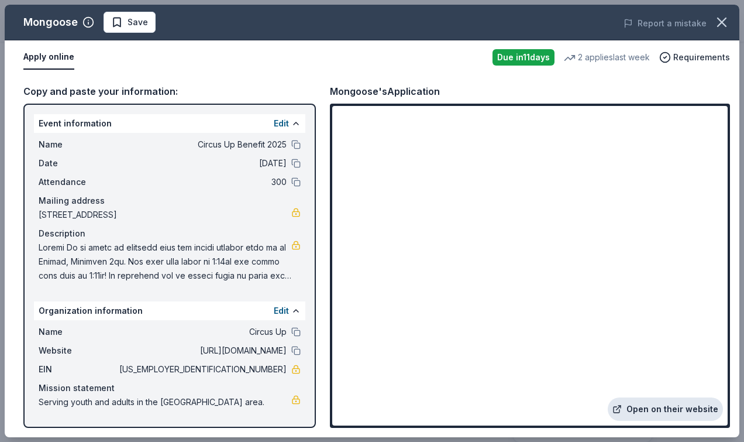
click at [693, 407] on link "Open on their website" at bounding box center [665, 408] width 115 height 23
click at [133, 22] on span "Save" at bounding box center [138, 22] width 20 height 14
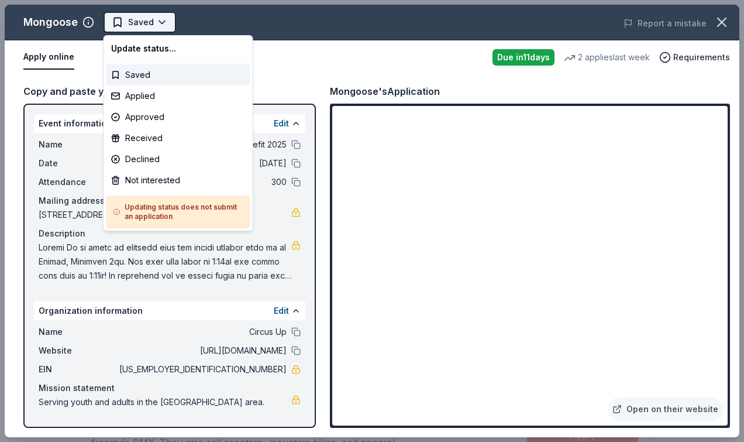
scroll to position [0, 0]
click at [138, 28] on body "Circus Up Benefit 2025 Saved Apply Due in 11 days Share Mongoose New • 1 review…" at bounding box center [372, 221] width 744 height 442
click at [145, 93] on div "Applied" at bounding box center [178, 95] width 144 height 21
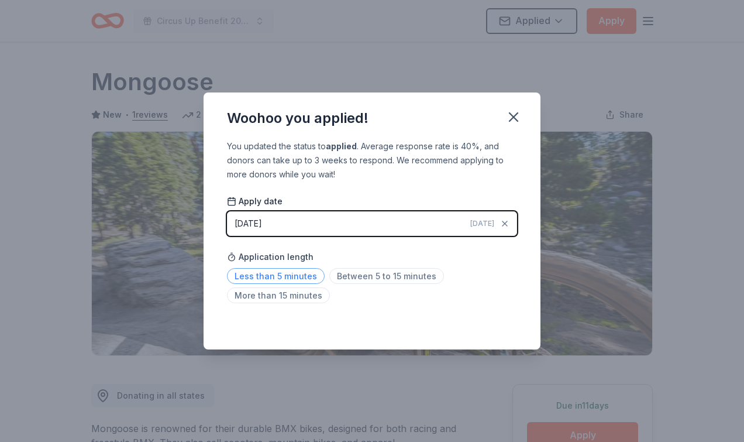
click at [298, 275] on span "Less than 5 minutes" at bounding box center [276, 276] width 98 height 16
click at [514, 119] on icon "button" at bounding box center [514, 117] width 16 height 16
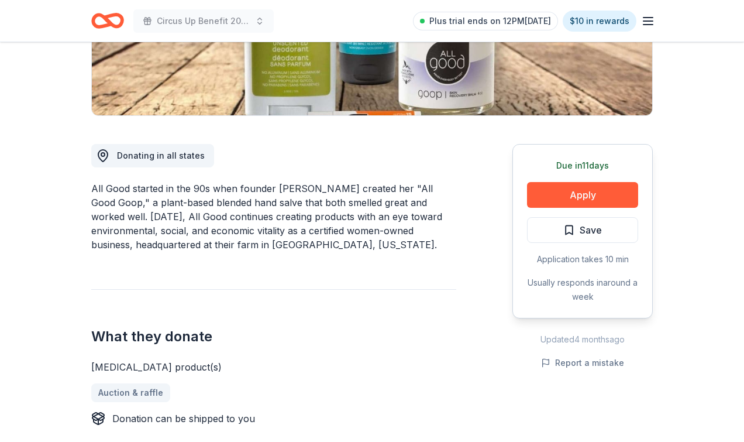
scroll to position [239, 0]
click at [586, 188] on button "Apply" at bounding box center [582, 196] width 111 height 26
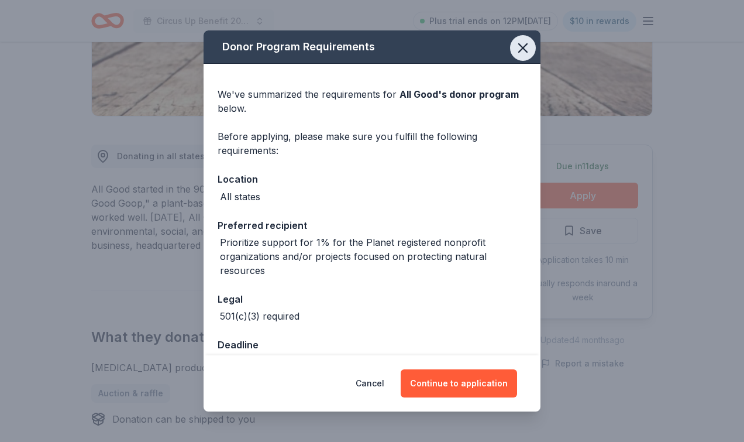
click at [525, 51] on icon "button" at bounding box center [523, 48] width 16 height 16
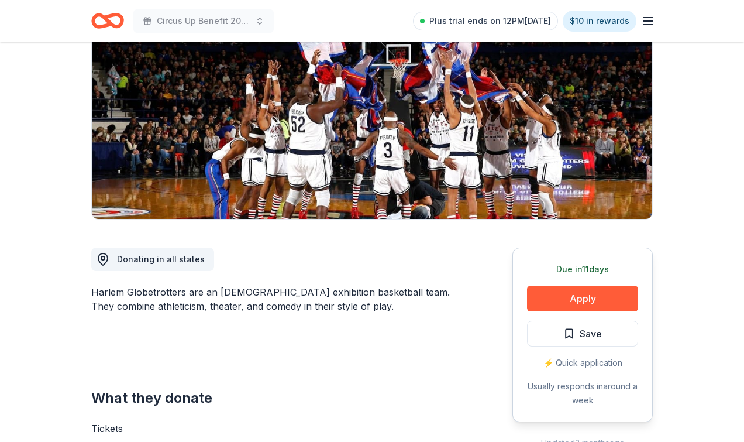
scroll to position [166, 0]
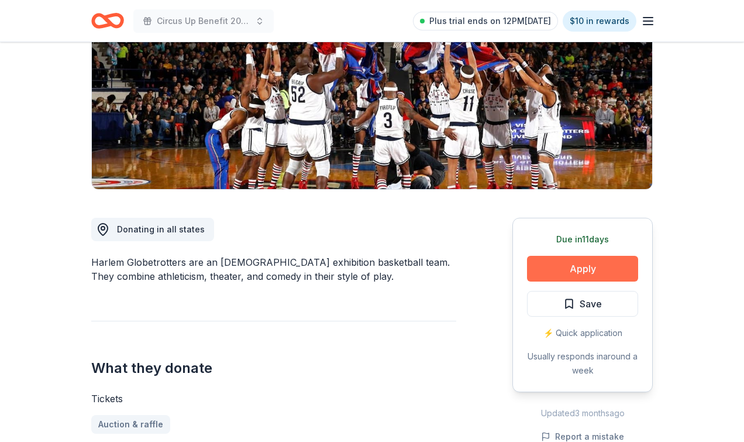
click at [575, 267] on button "Apply" at bounding box center [582, 269] width 111 height 26
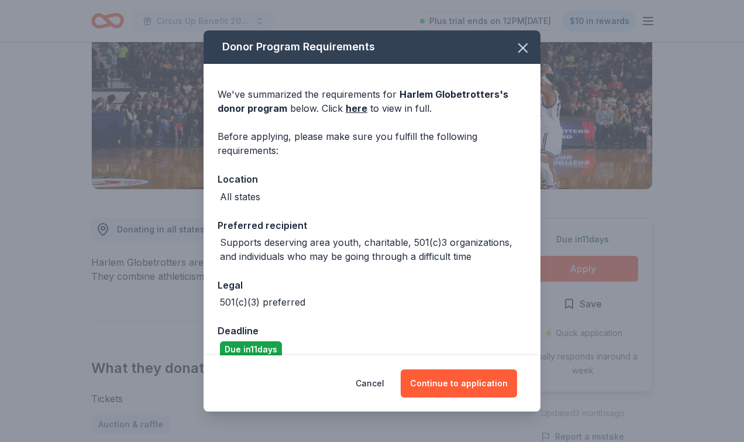
scroll to position [16, 0]
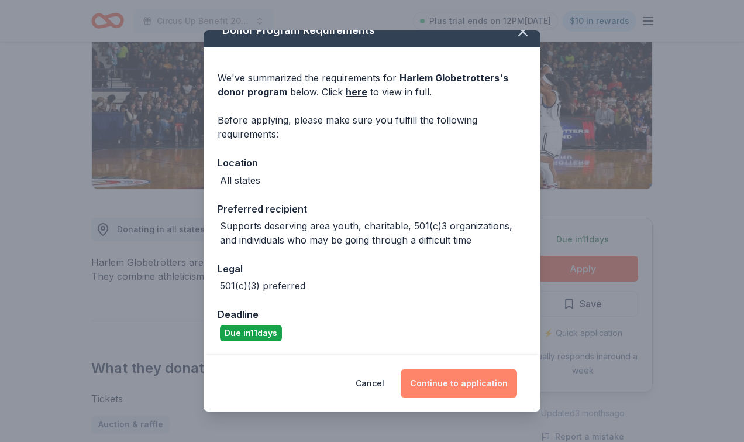
click at [439, 381] on button "Continue to application" at bounding box center [459, 383] width 116 height 28
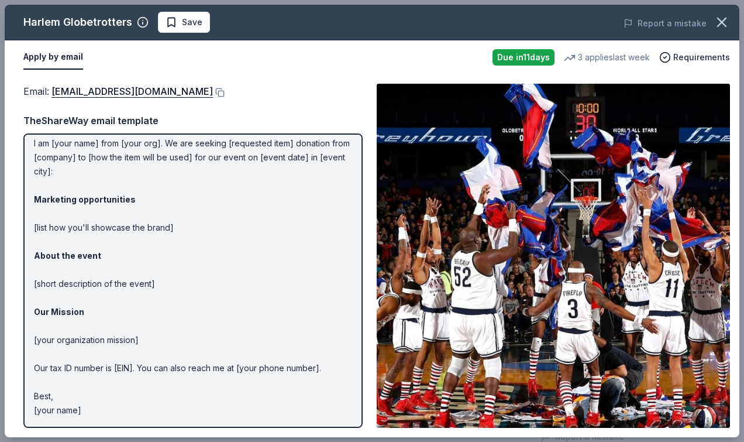
scroll to position [0, 0]
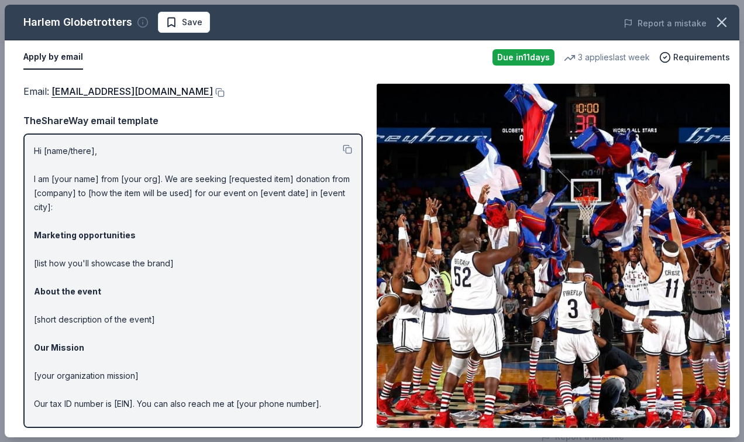
click at [143, 23] on icon "button" at bounding box center [143, 23] width 0 height 2
click at [355, 96] on div "Email : [EMAIL_ADDRESS][DOMAIN_NAME]" at bounding box center [192, 91] width 339 height 15
click at [731, 24] on button "button" at bounding box center [722, 22] width 26 height 26
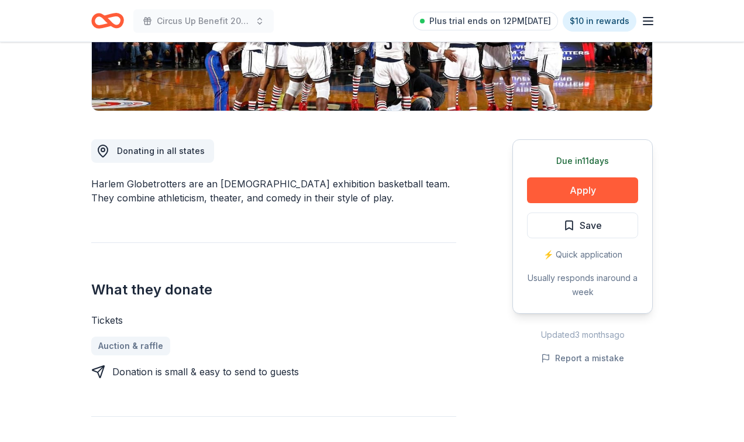
scroll to position [248, 0]
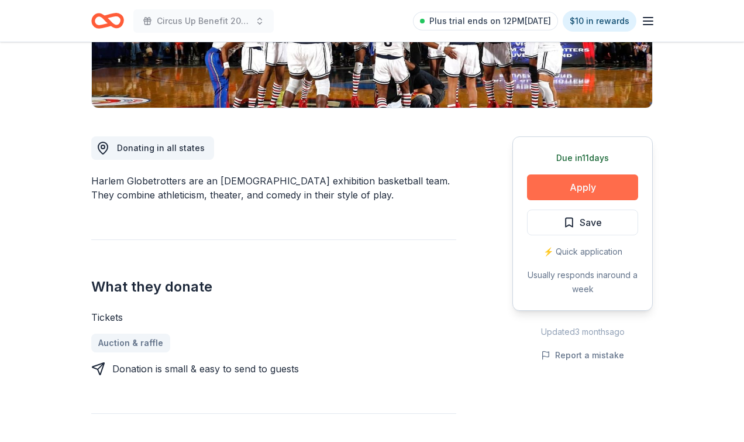
click at [576, 186] on button "Apply" at bounding box center [582, 187] width 111 height 26
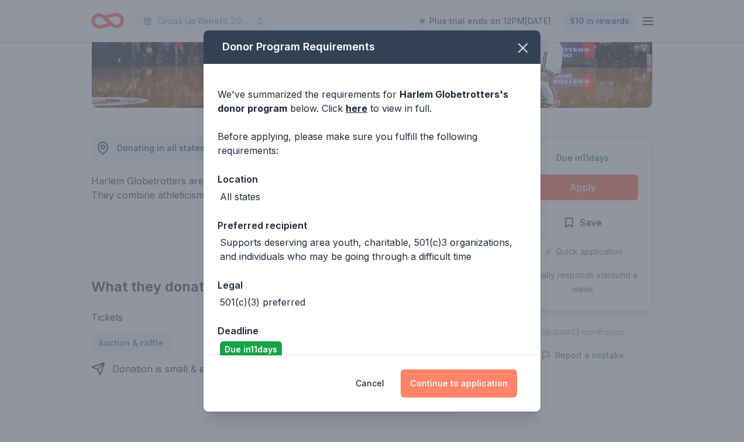
click at [441, 388] on button "Continue to application" at bounding box center [459, 383] width 116 height 28
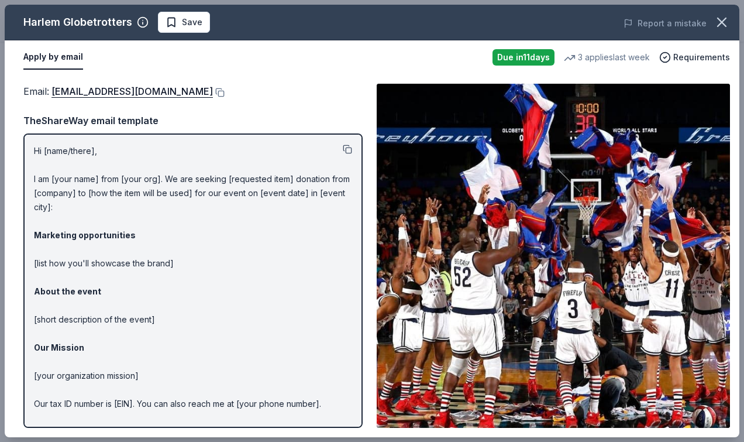
click at [347, 149] on button at bounding box center [347, 149] width 9 height 9
